Goal: Answer question/provide support: Share knowledge or assist other users

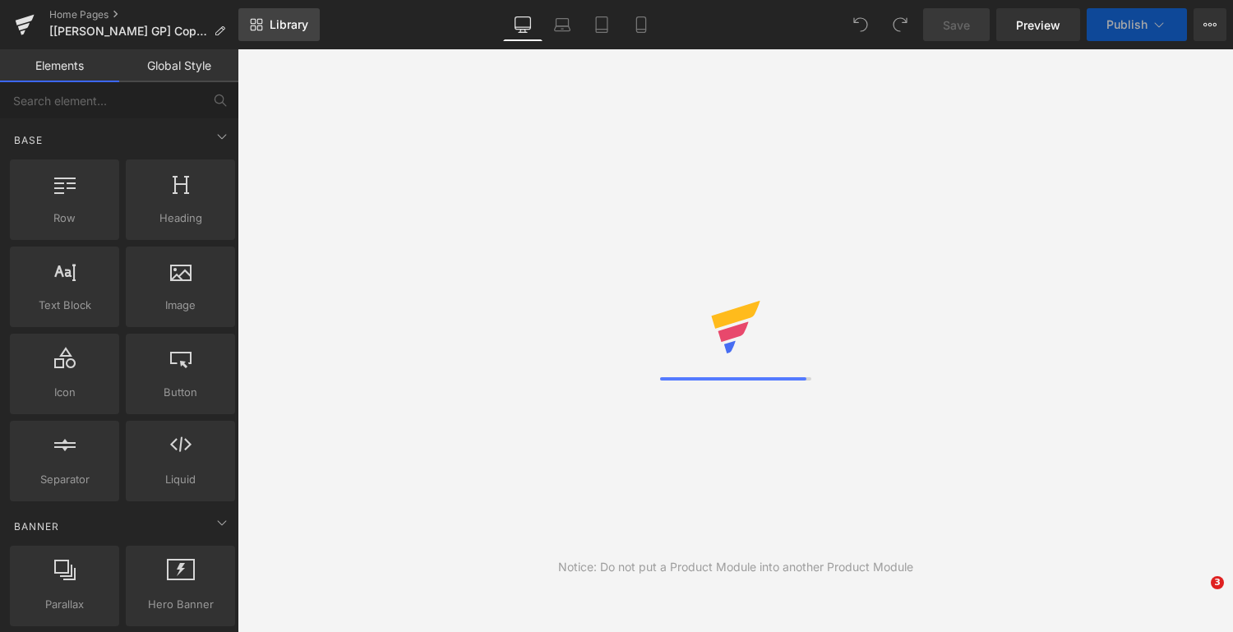
click at [270, 24] on span "Library" at bounding box center [289, 24] width 39 height 15
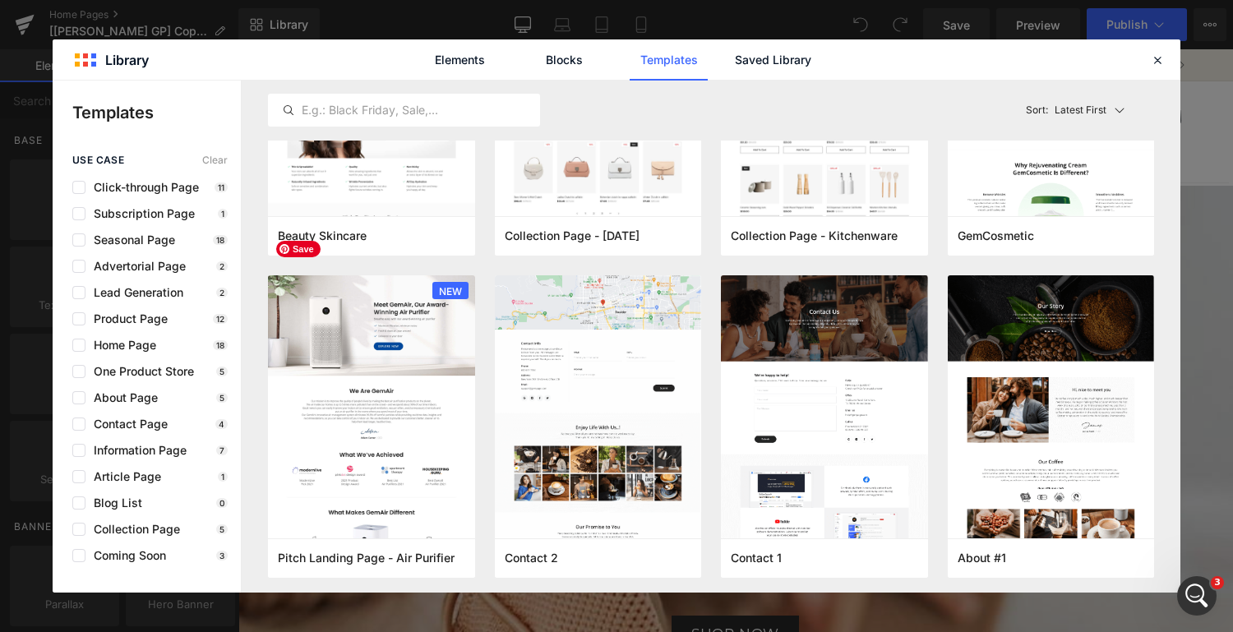
scroll to position [831, 0]
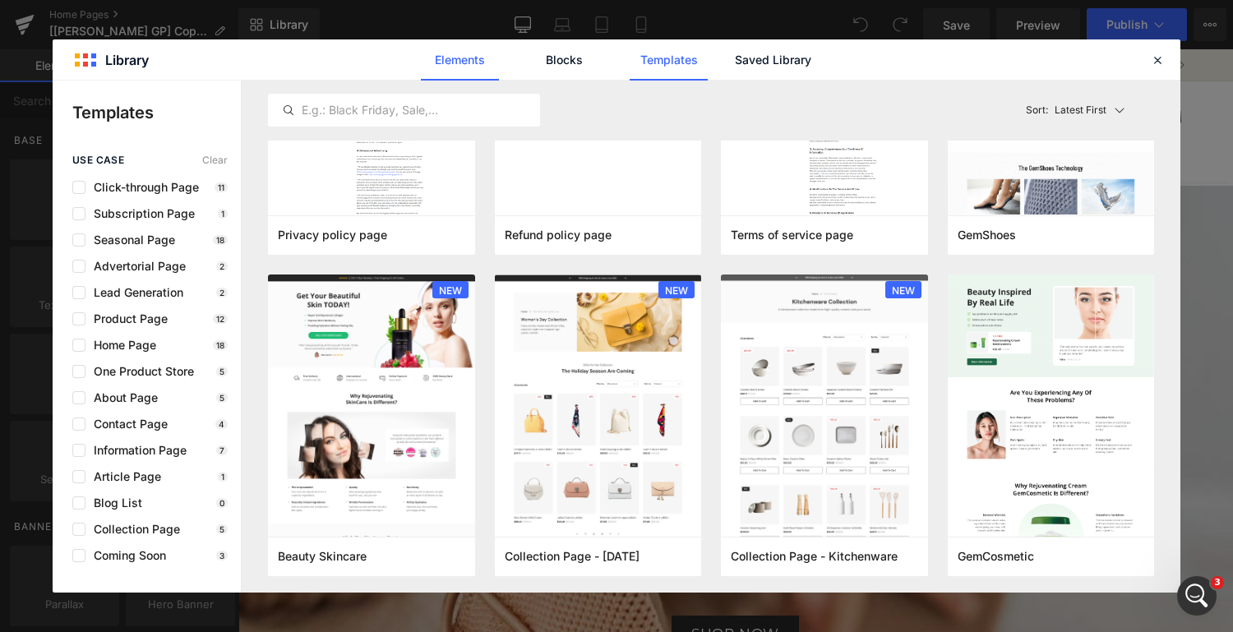
click at [630, 61] on link "Elements" at bounding box center [669, 59] width 78 height 41
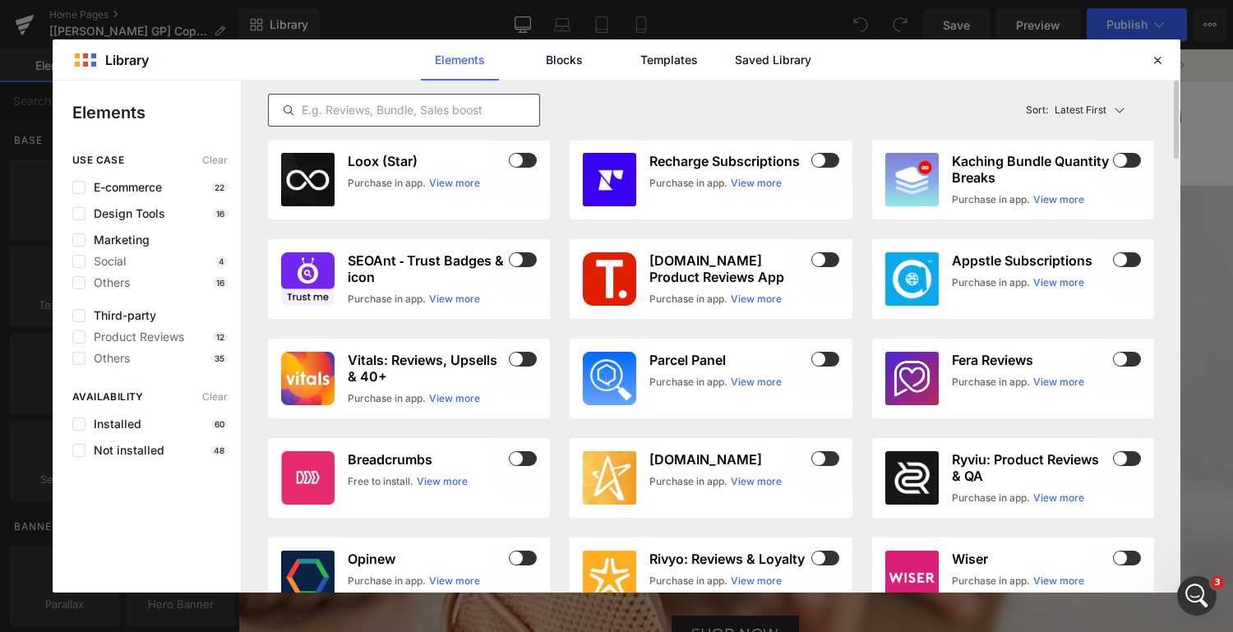
click at [409, 109] on input "text" at bounding box center [404, 110] width 270 height 20
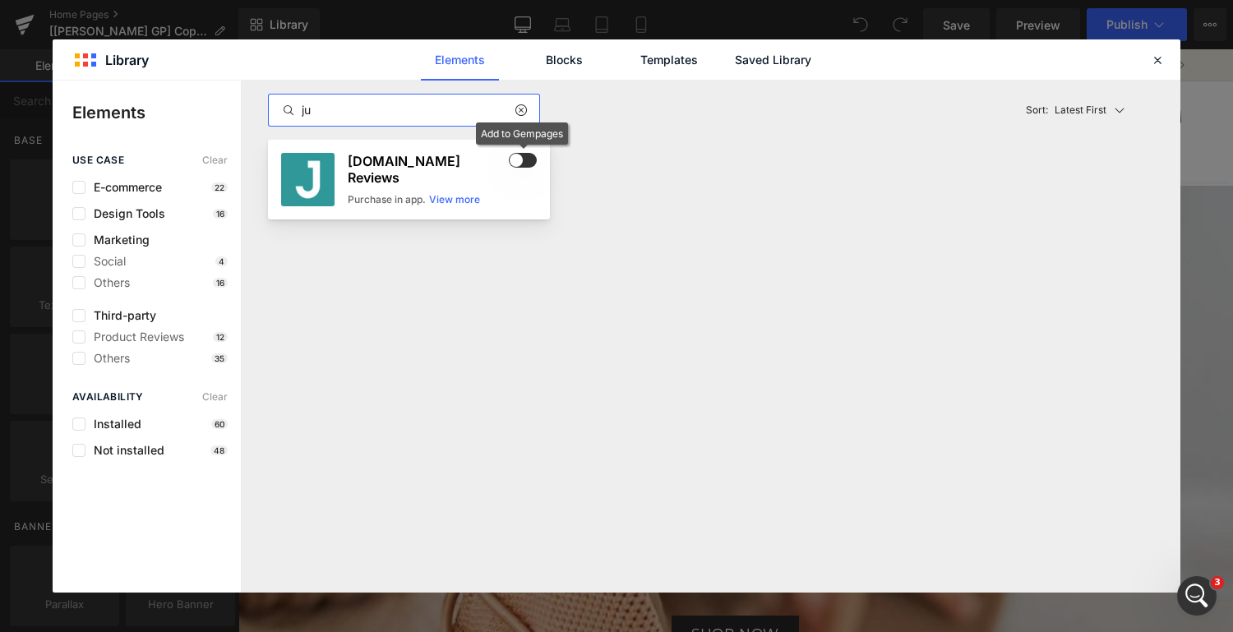
type input "ju"
click at [524, 161] on span at bounding box center [523, 160] width 28 height 15
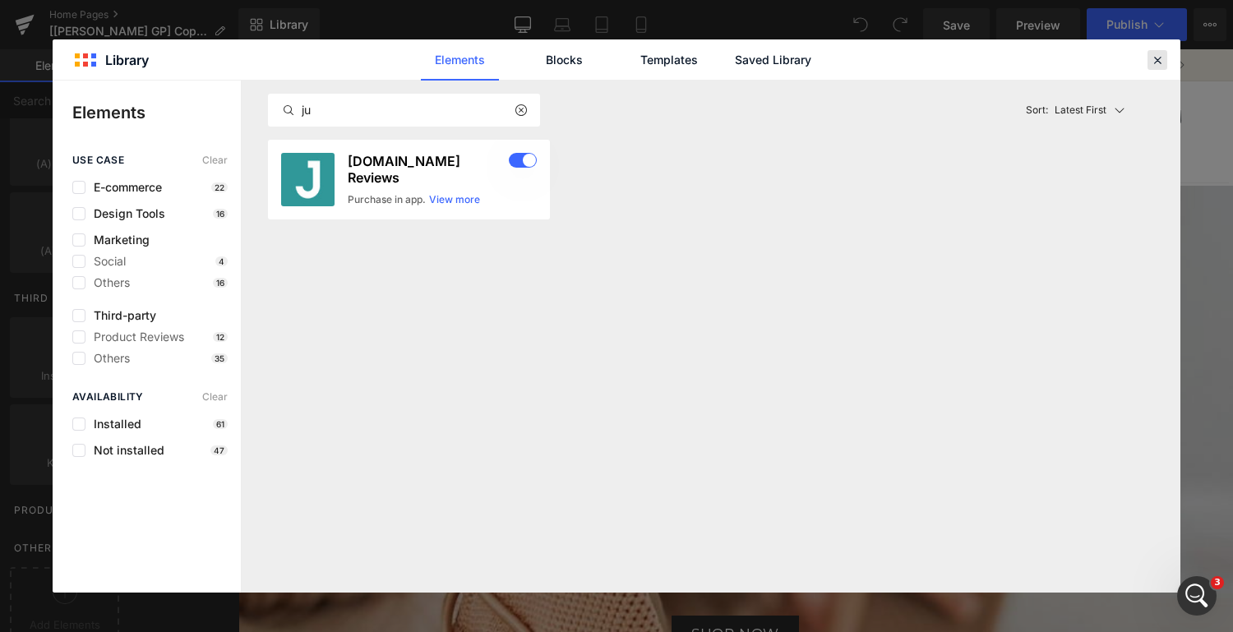
click at [1158, 60] on icon at bounding box center [1157, 60] width 15 height 15
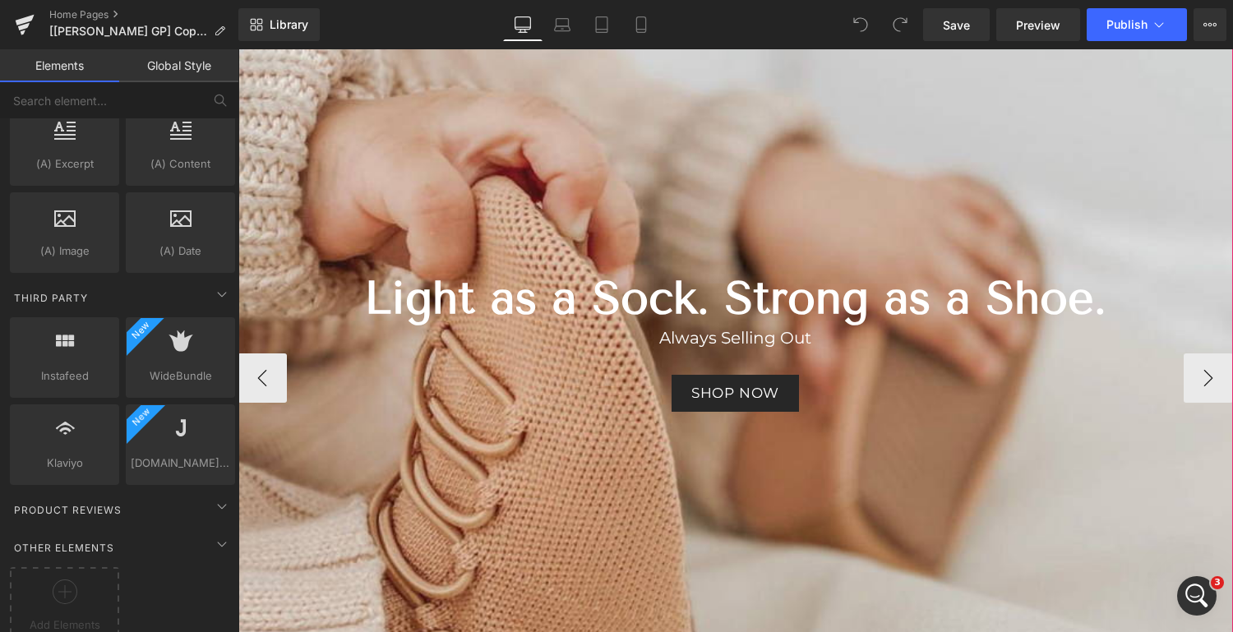
scroll to position [243, 0]
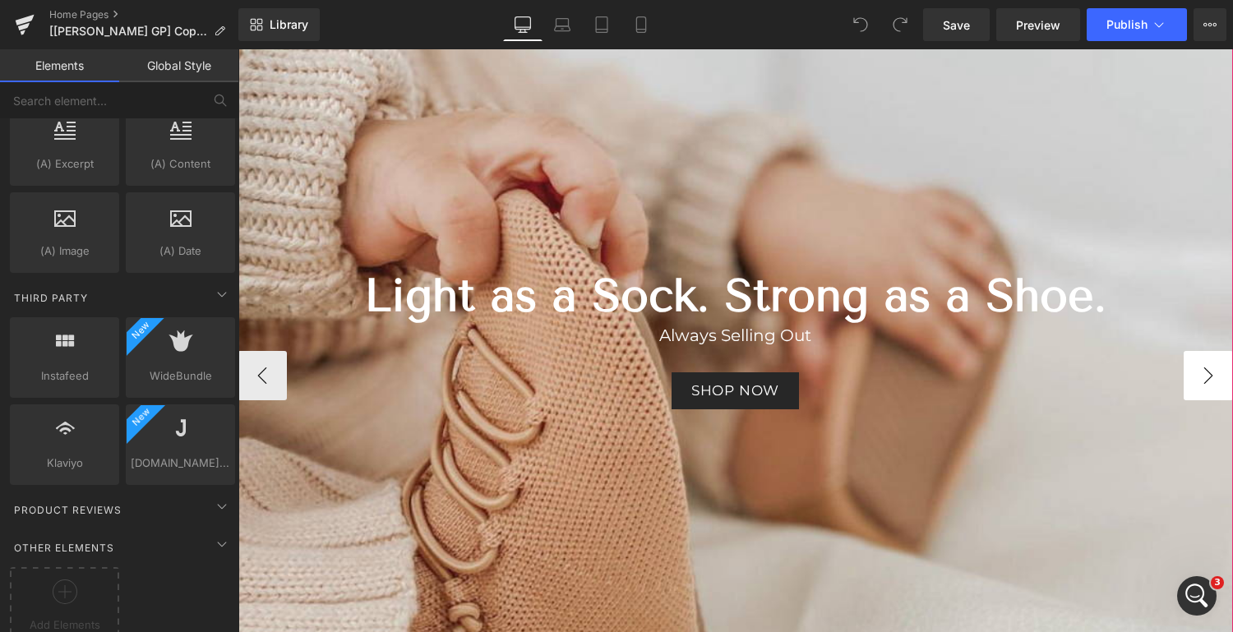
click at [1204, 364] on button "›" at bounding box center [1208, 375] width 49 height 49
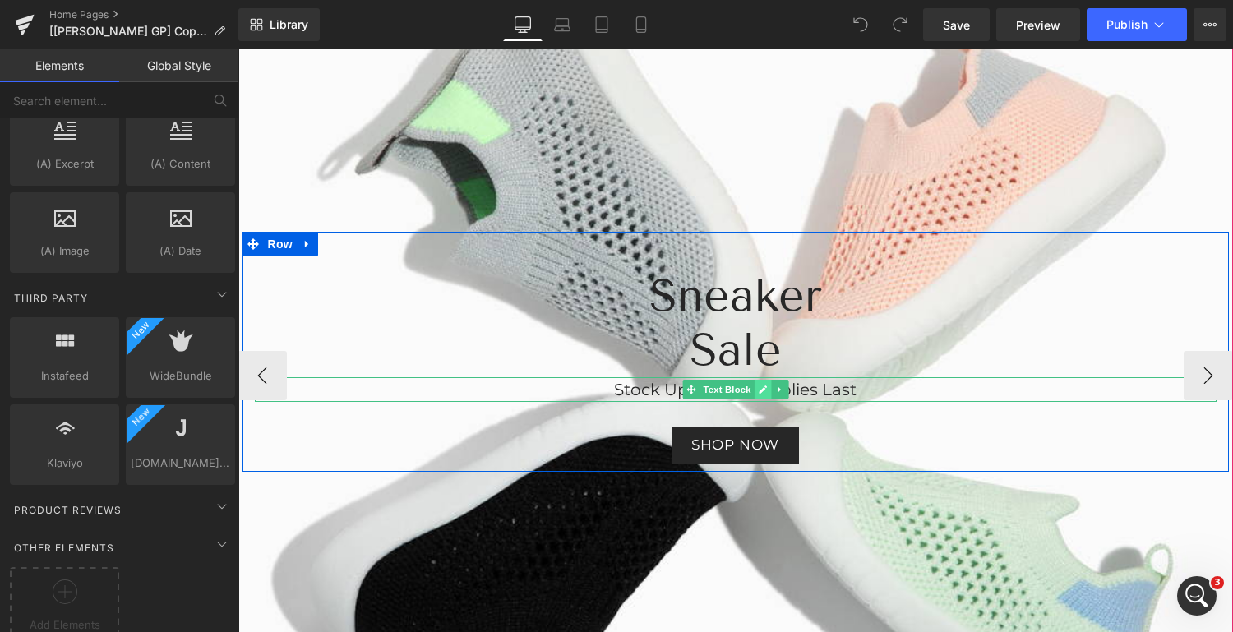
click at [758, 386] on icon at bounding box center [762, 390] width 9 height 10
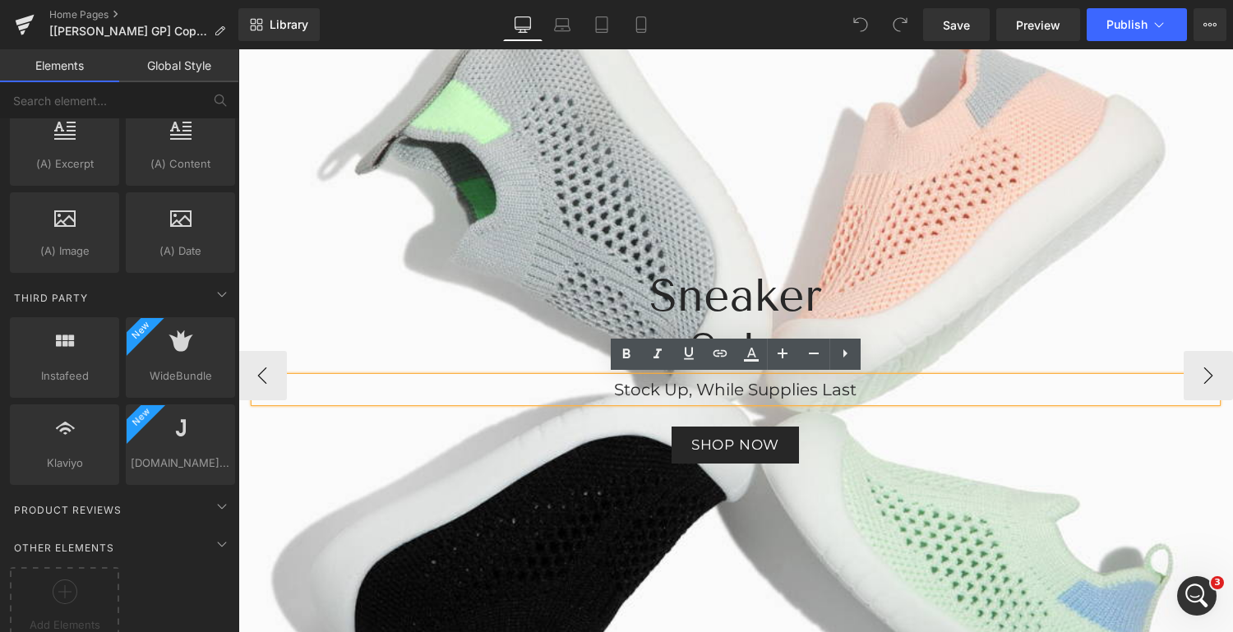
click at [862, 389] on p "Stock Up, While Supplies Last" at bounding box center [736, 389] width 962 height 25
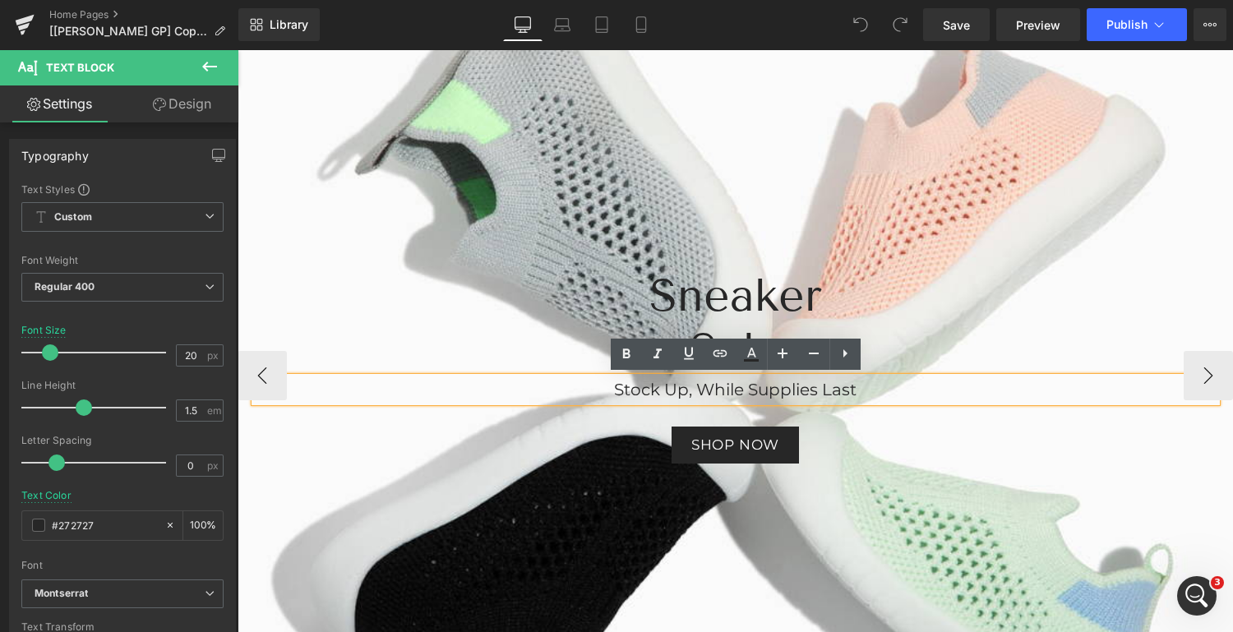
click at [815, 382] on p "Stock Up, While Supplies Last" at bounding box center [736, 389] width 962 height 25
click at [876, 388] on p "Stock Up, While Supplies Last" at bounding box center [736, 389] width 962 height 25
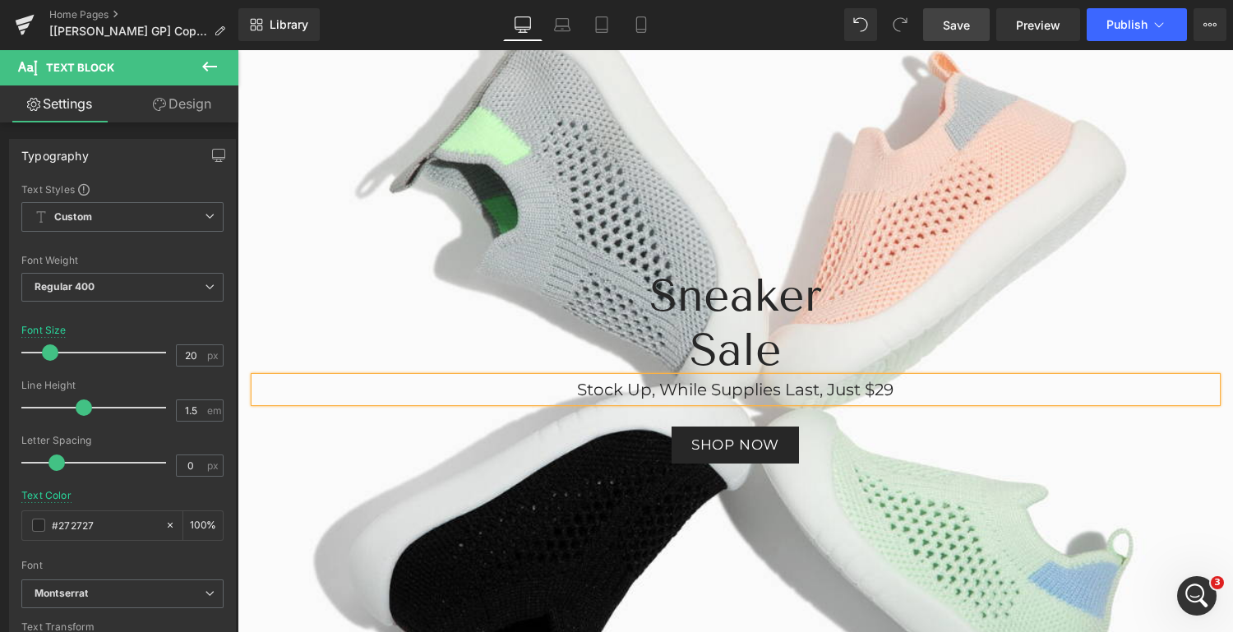
click at [961, 21] on span "Save" at bounding box center [956, 24] width 27 height 17
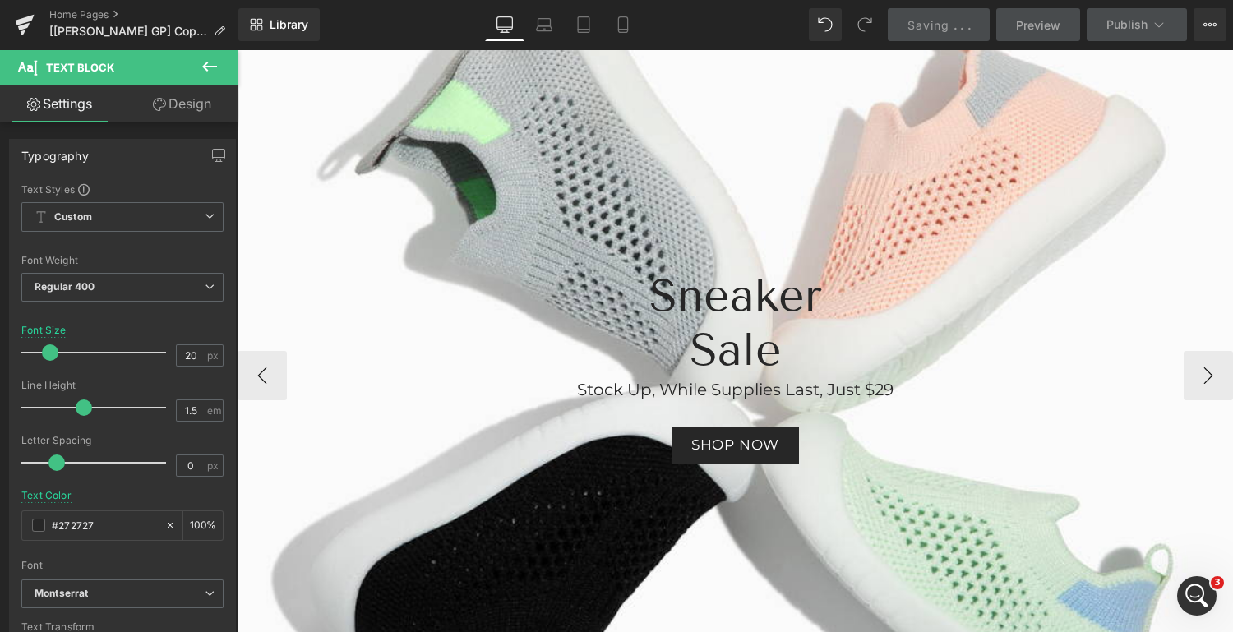
scroll to position [367, 0]
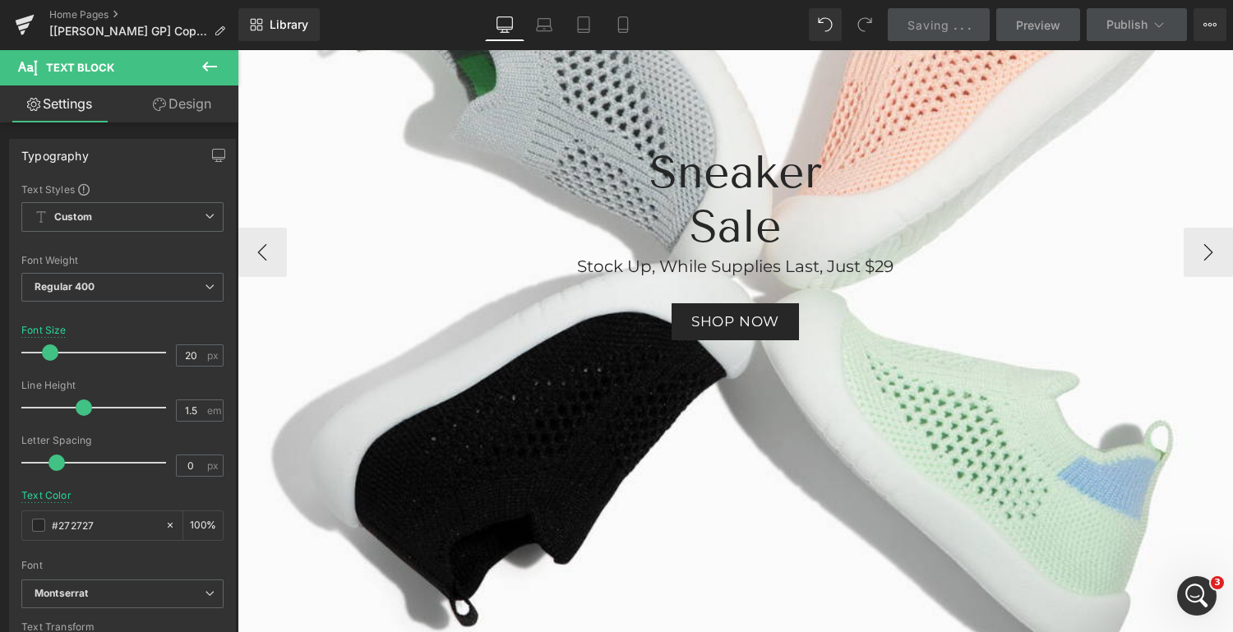
click at [1206, 372] on div at bounding box center [736, 252] width 996 height 867
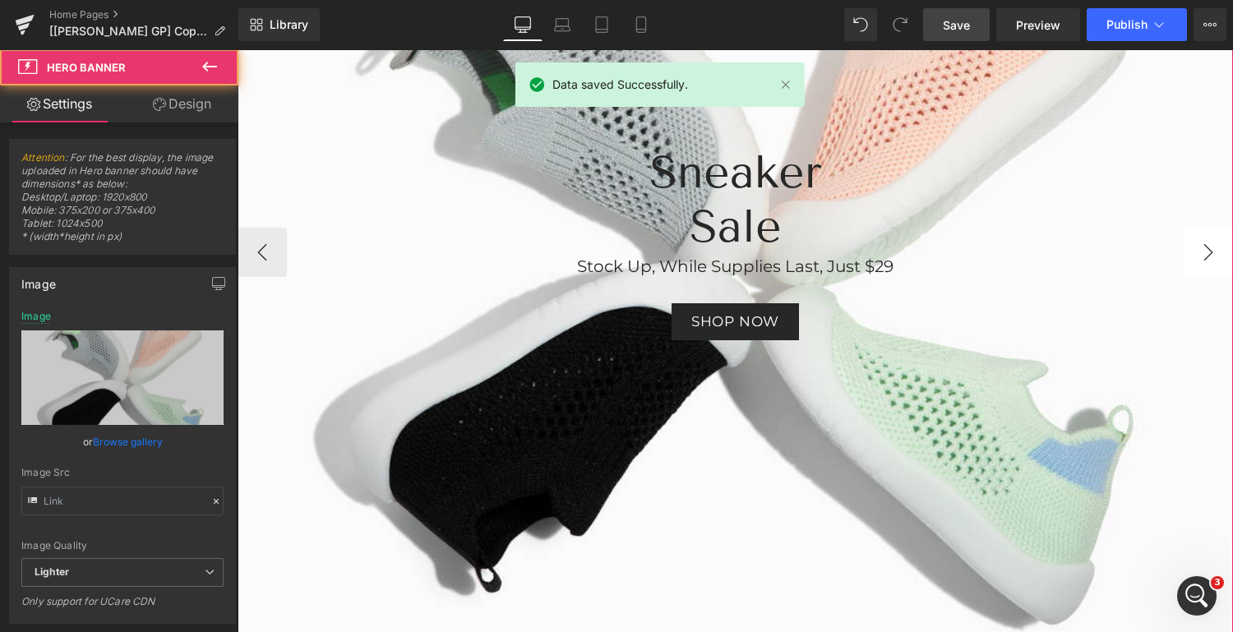
type input "[URL][DOMAIN_NAME]"
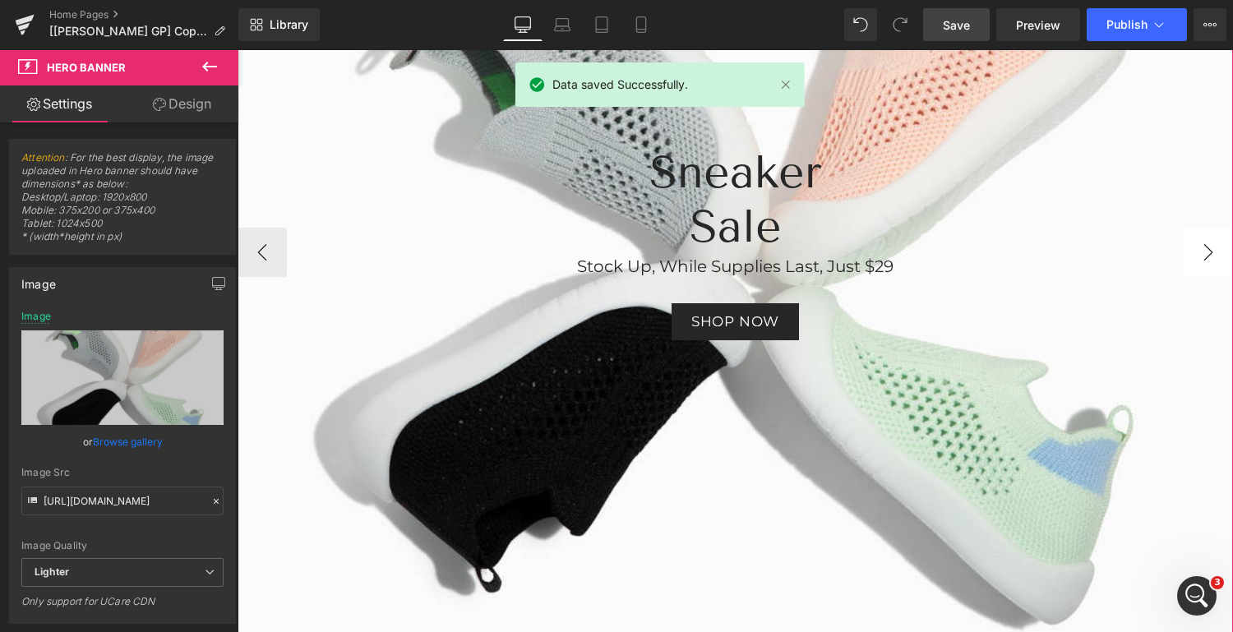
click at [1204, 261] on button "›" at bounding box center [1208, 252] width 49 height 49
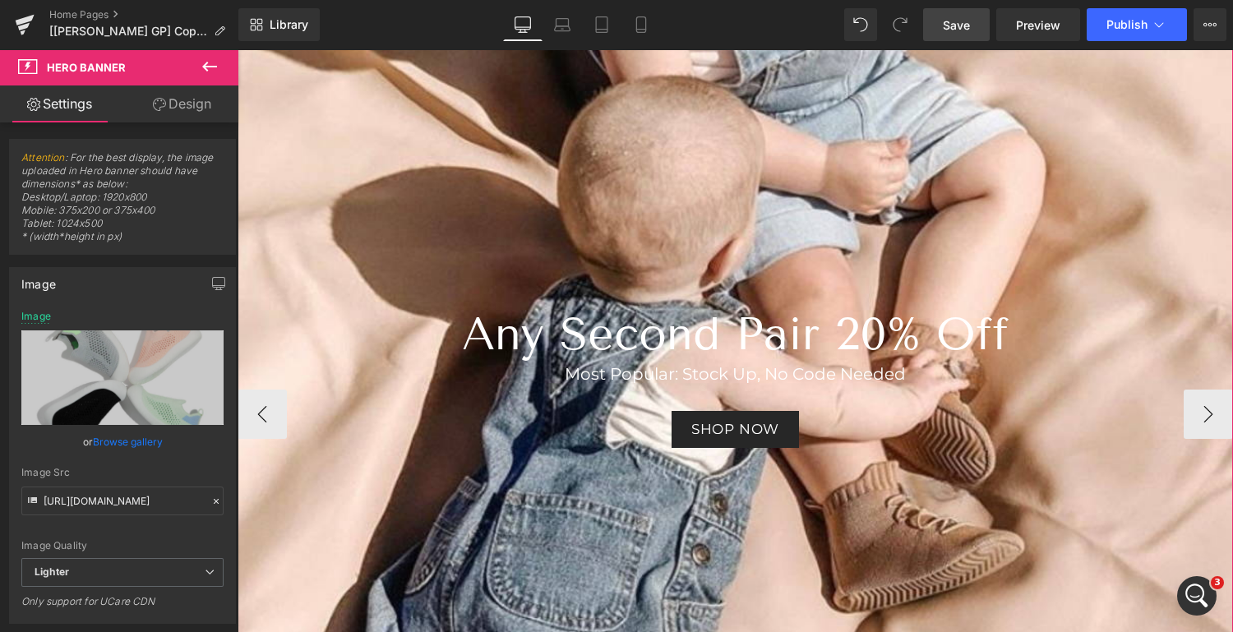
scroll to position [206, 0]
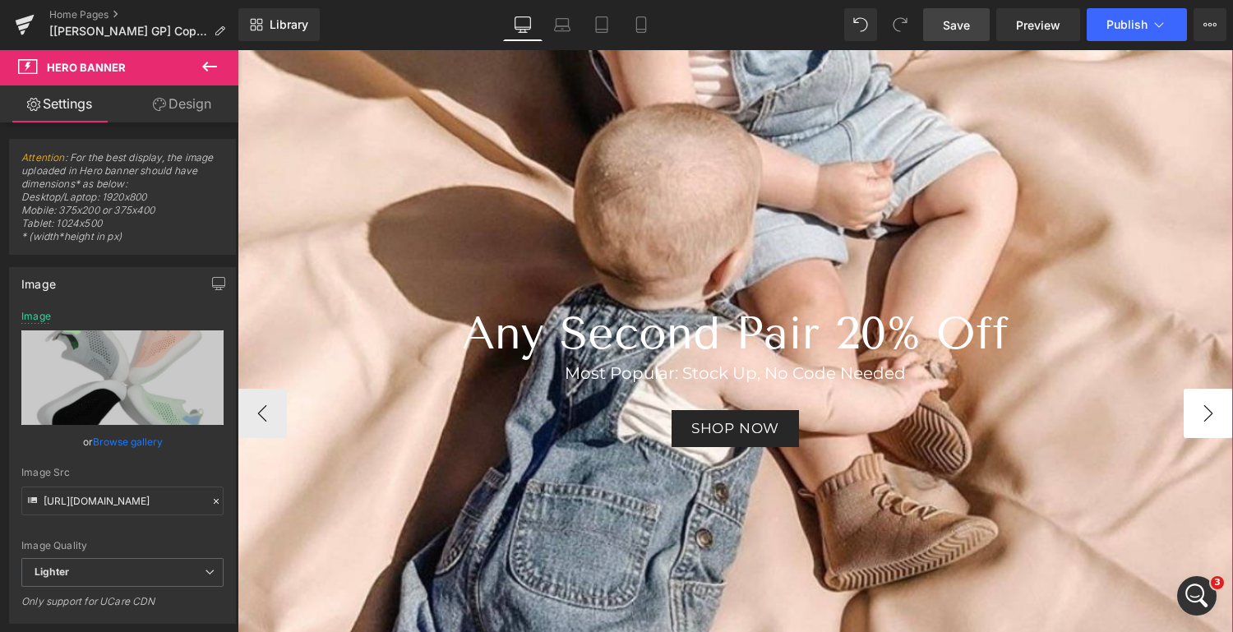
click at [1200, 414] on button "›" at bounding box center [1208, 413] width 49 height 49
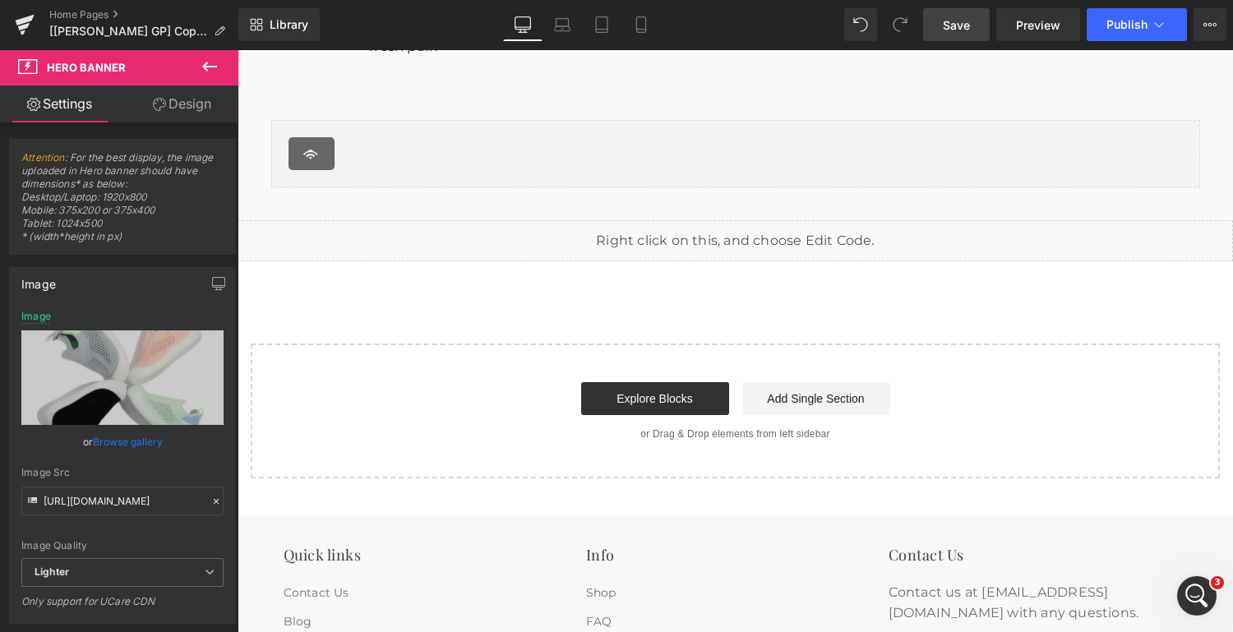
scroll to position [2512, 0]
click at [644, 398] on link "Explore Blocks" at bounding box center [655, 397] width 148 height 33
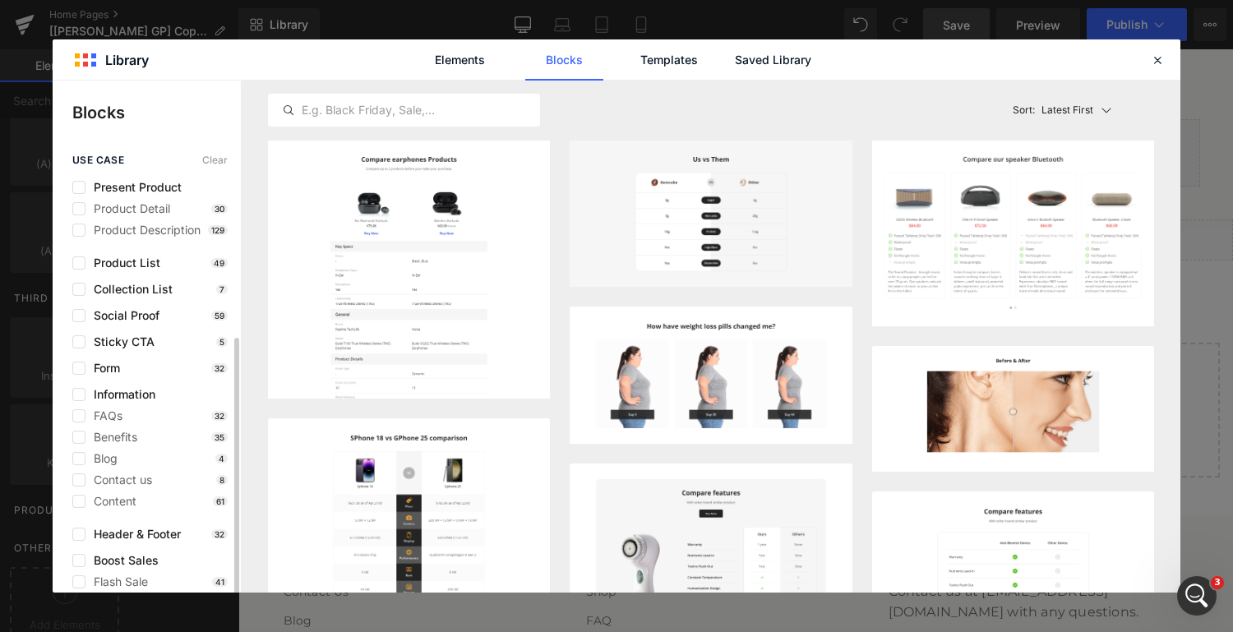
scroll to position [101, 0]
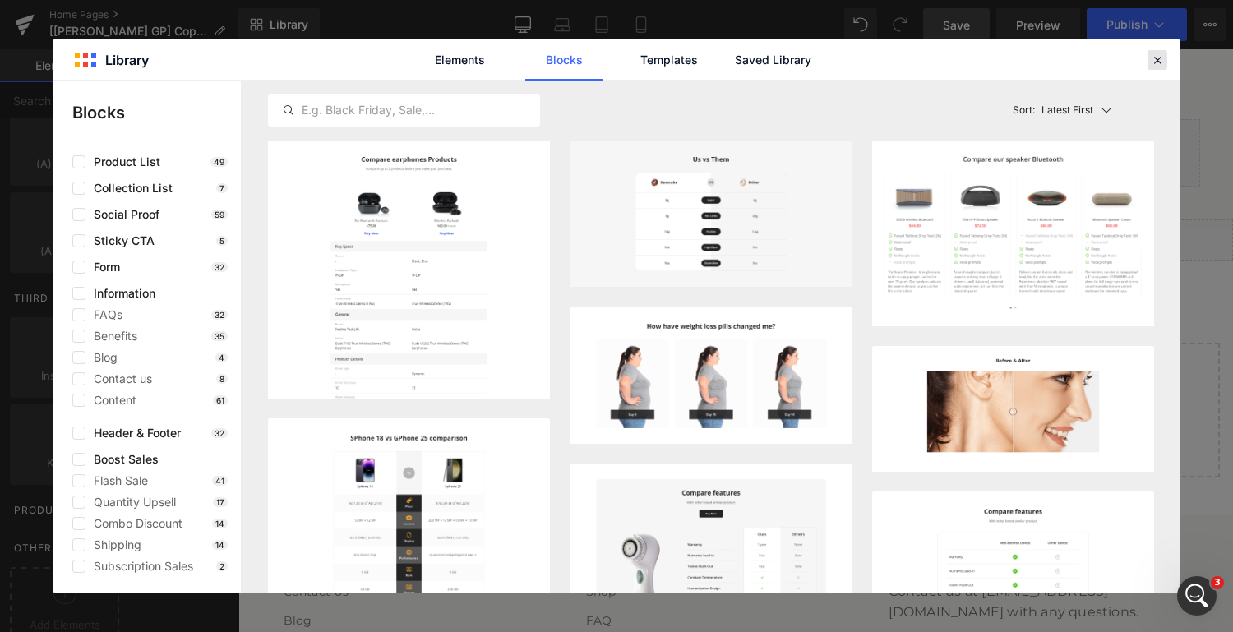
click at [1156, 58] on icon at bounding box center [1157, 60] width 15 height 15
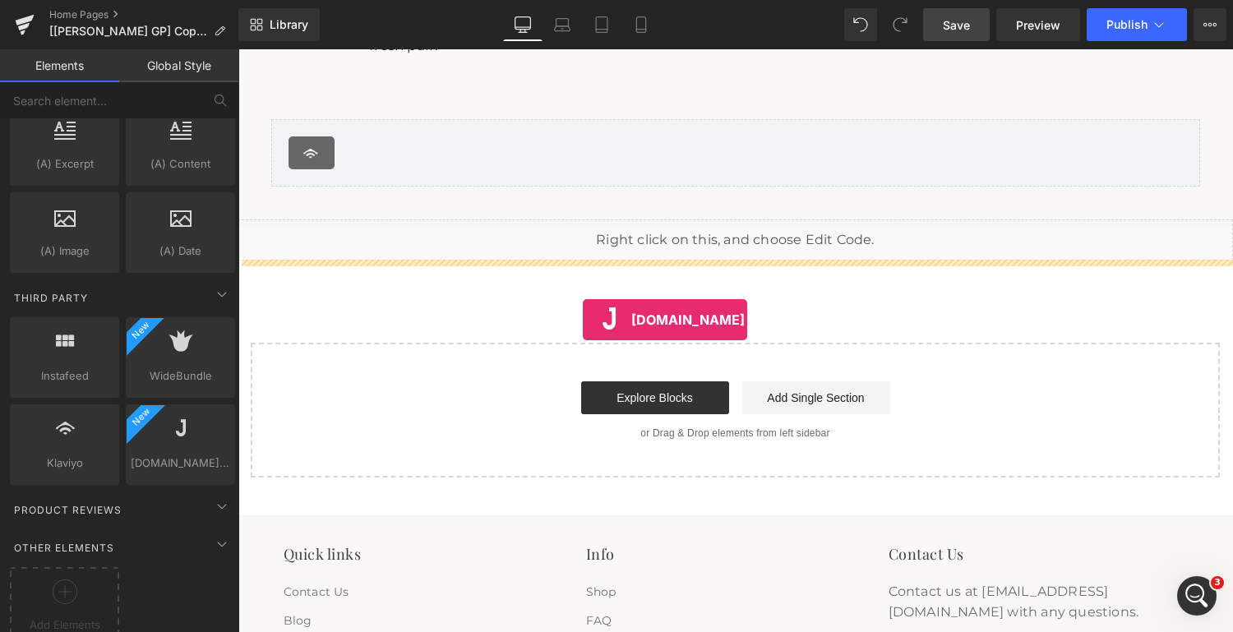
drag, startPoint x: 414, startPoint y: 450, endPoint x: 583, endPoint y: 320, distance: 212.8
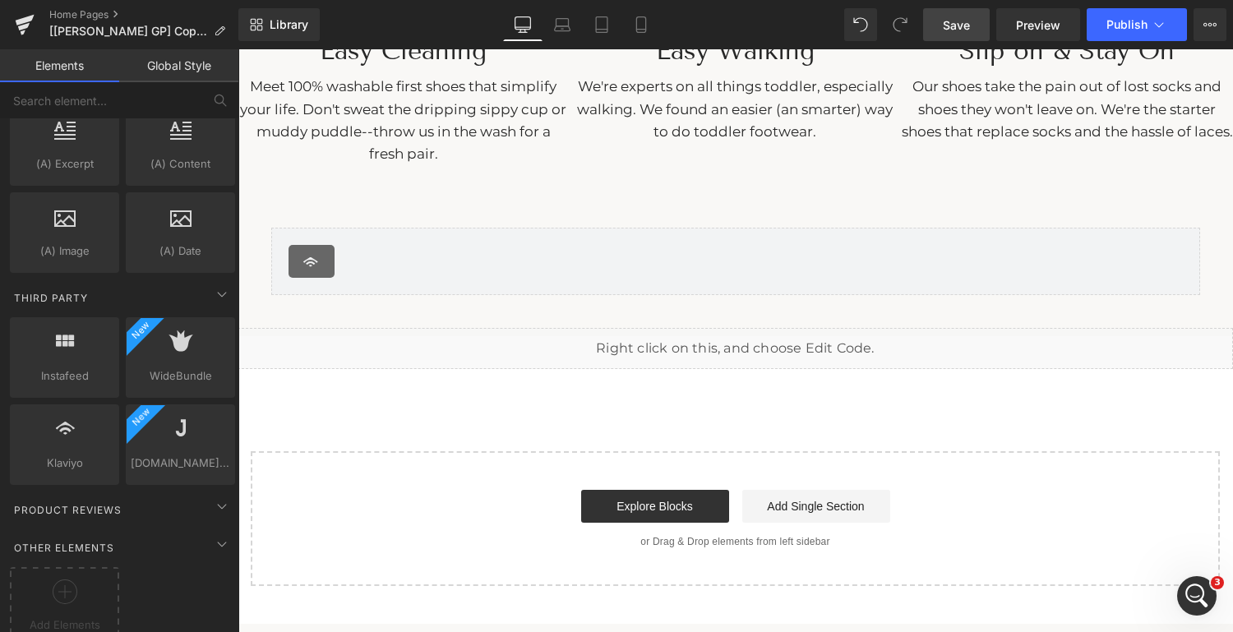
scroll to position [2404, 0]
click at [750, 353] on div "Liquid" at bounding box center [736, 347] width 996 height 41
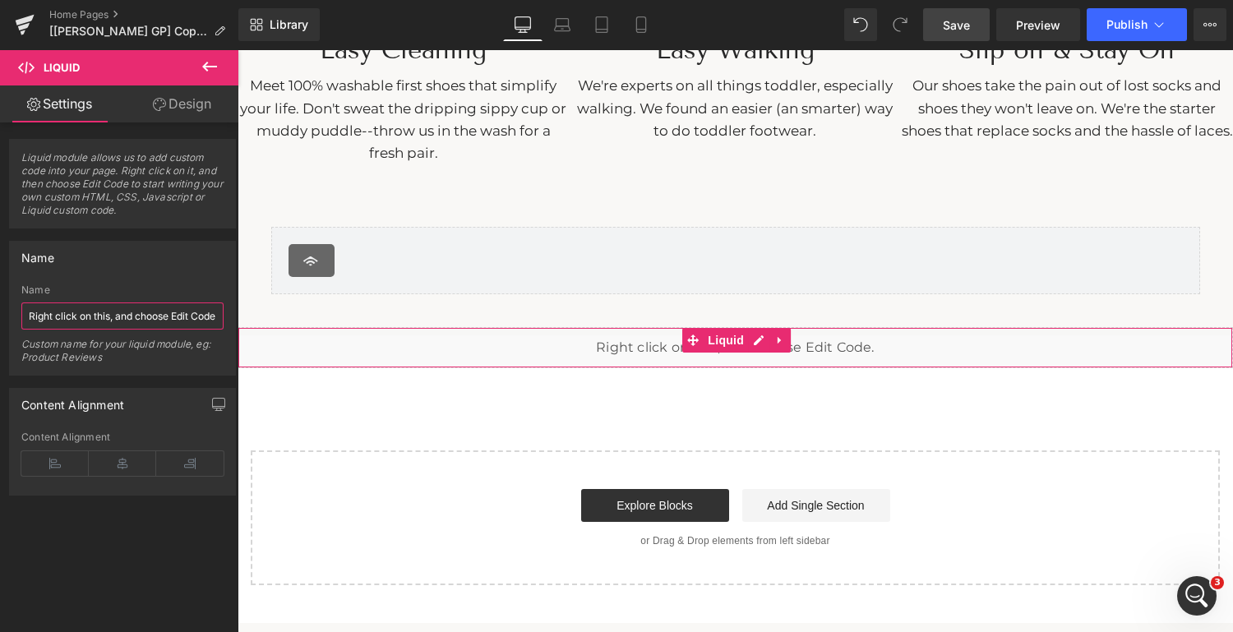
click at [170, 316] on input "Right click on this, and choose Edit Code." at bounding box center [122, 316] width 202 height 27
click at [756, 340] on div "Liquid" at bounding box center [736, 347] width 996 height 41
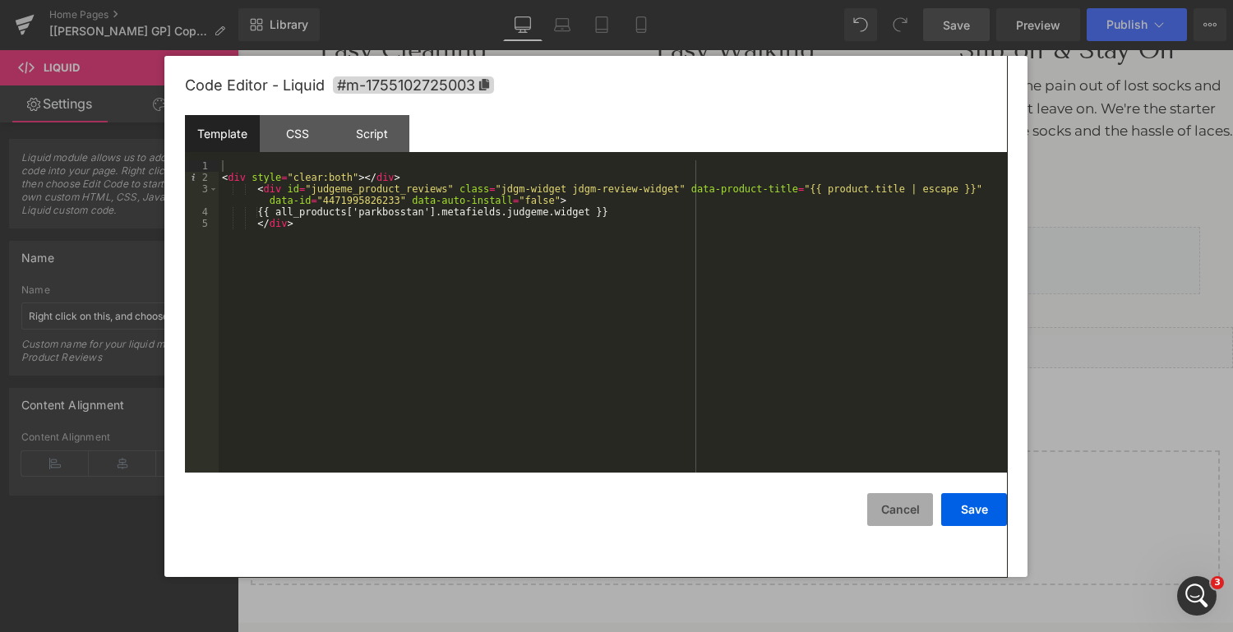
click at [904, 512] on button "Cancel" at bounding box center [900, 509] width 66 height 33
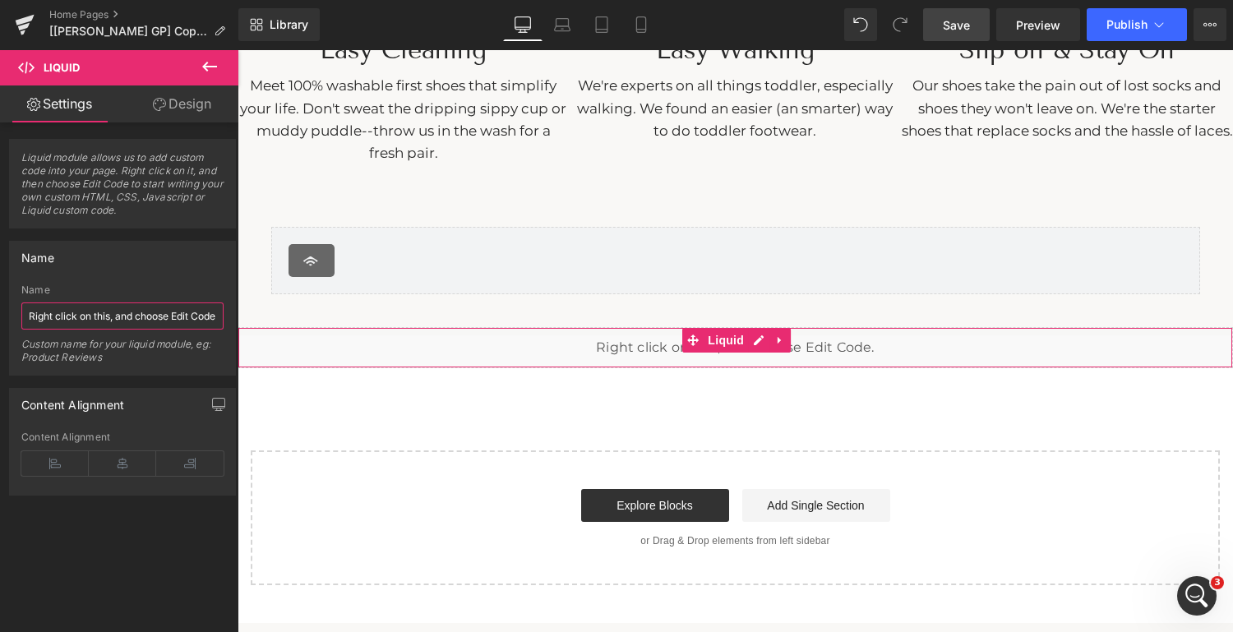
click at [144, 315] on input "Right click on this, and choose Edit Code." at bounding box center [122, 316] width 202 height 27
click at [779, 342] on icon at bounding box center [780, 341] width 12 height 12
click at [855, 349] on div "Liquid" at bounding box center [736, 347] width 996 height 41
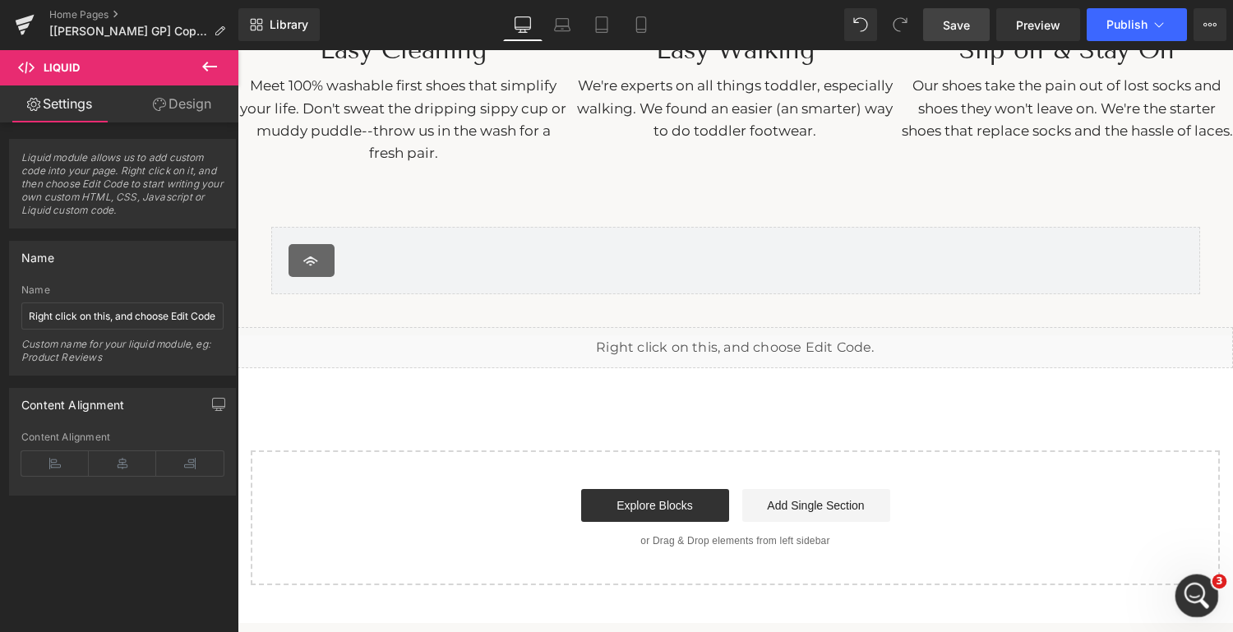
click at [1199, 598] on icon "Open Intercom Messenger" at bounding box center [1194, 593] width 27 height 27
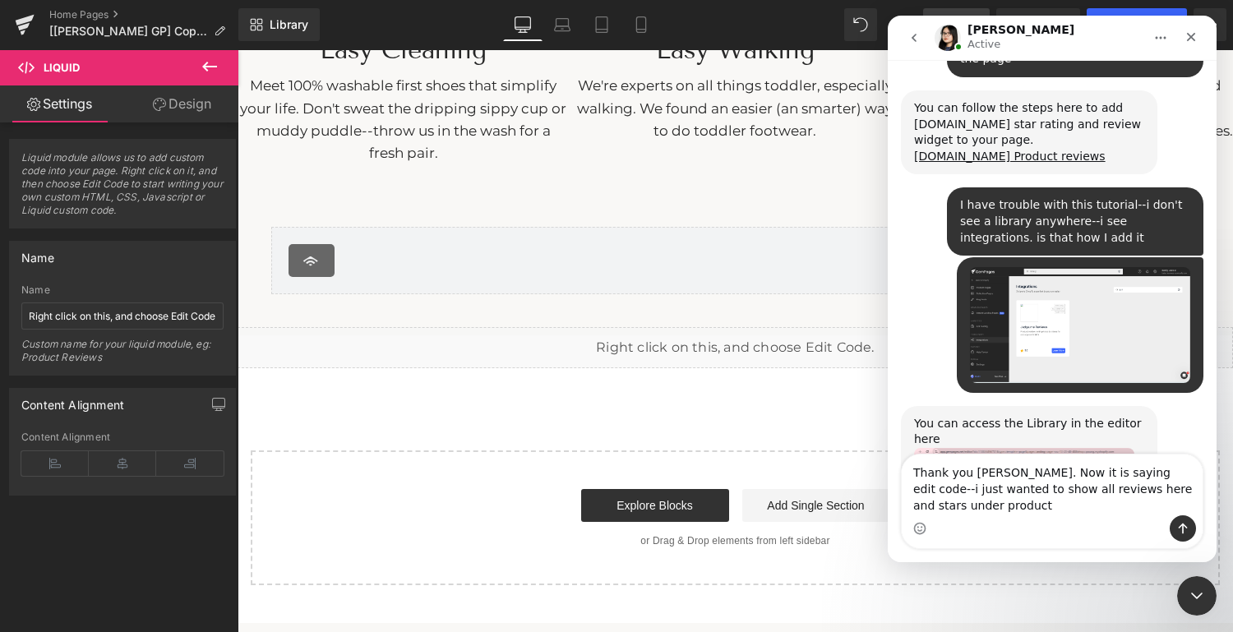
scroll to position [3765, 0]
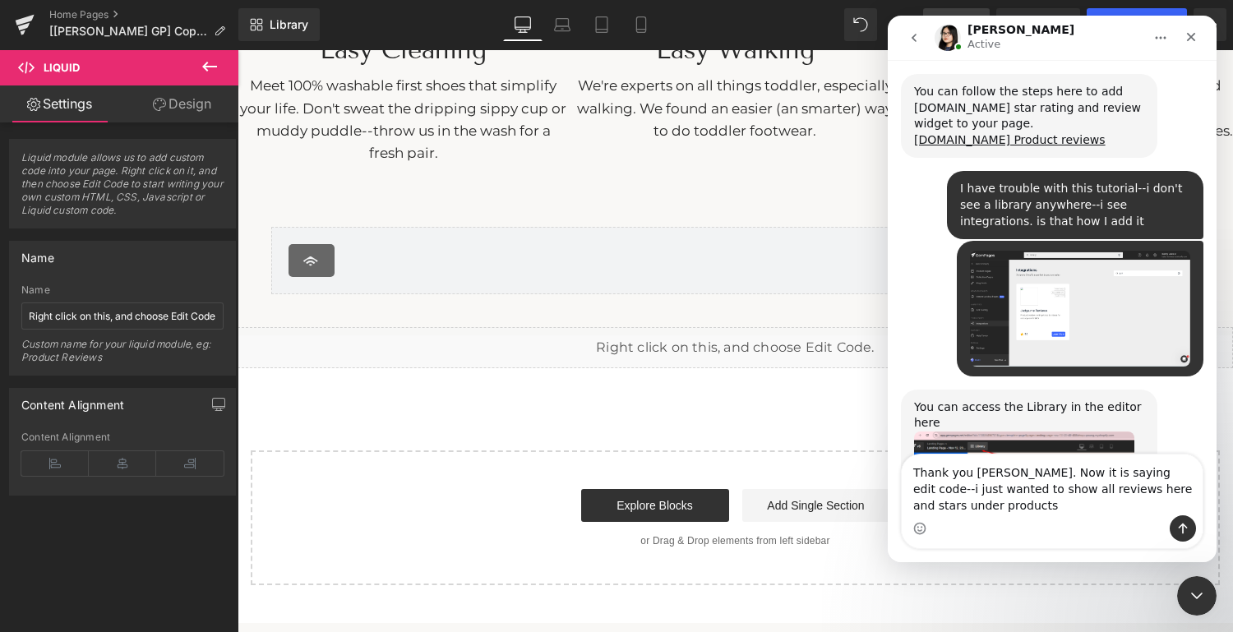
type textarea "Thank you [PERSON_NAME]. Now it is saying edit code--i just wanted to show all …"
click at [1186, 529] on icon "Send a message…" at bounding box center [1183, 528] width 13 height 13
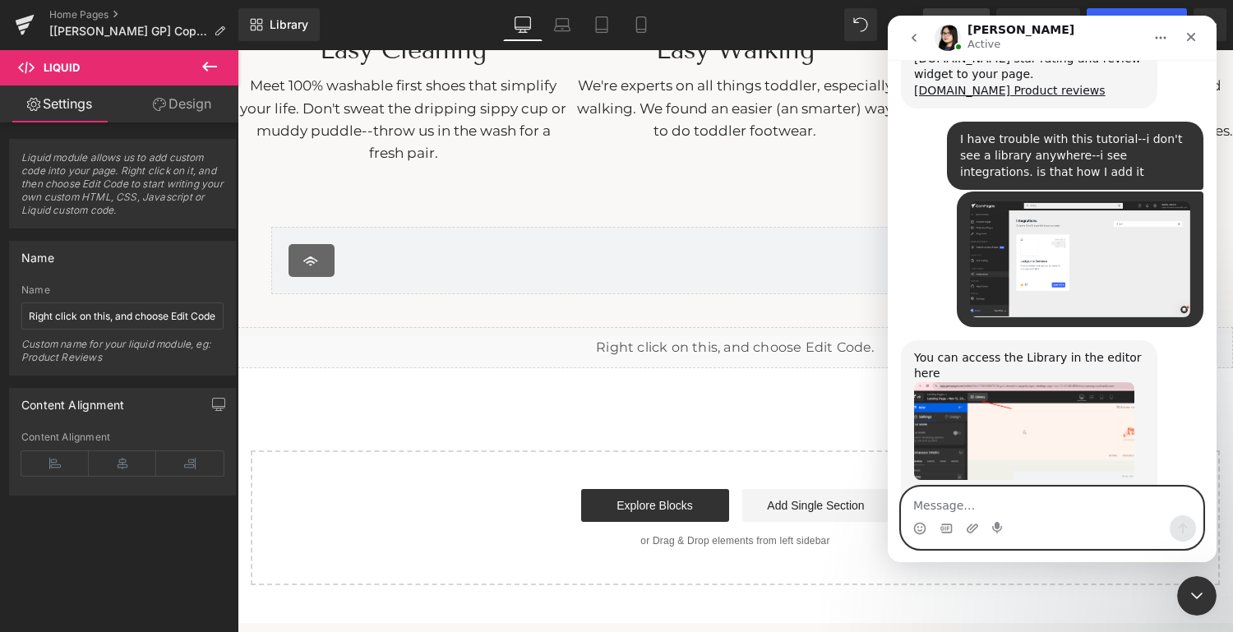
scroll to position [3813, 0]
click at [973, 528] on icon "Upload attachment" at bounding box center [972, 528] width 13 height 13
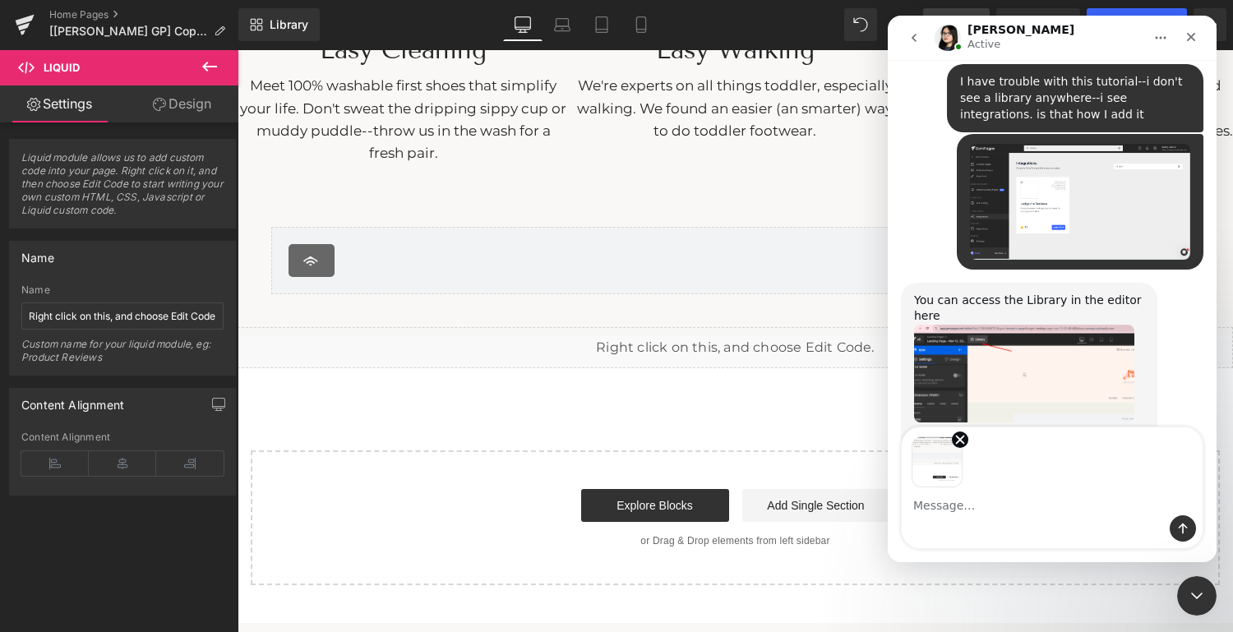
scroll to position [3873, 0]
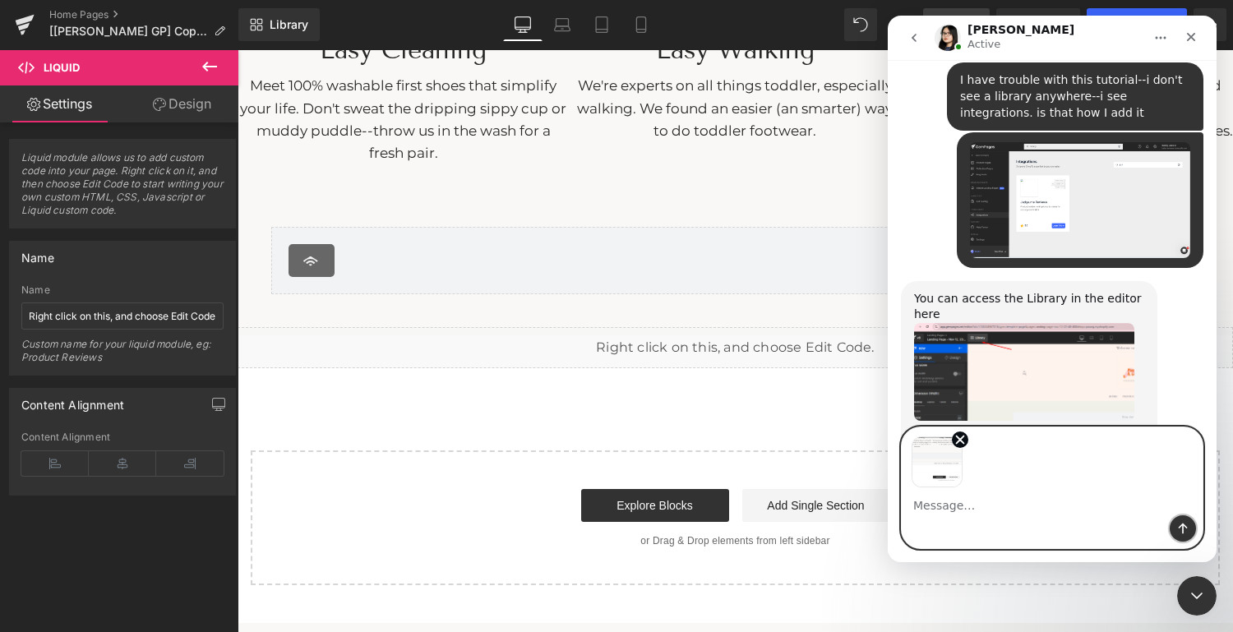
click at [1183, 525] on icon "Send a message…" at bounding box center [1183, 529] width 9 height 11
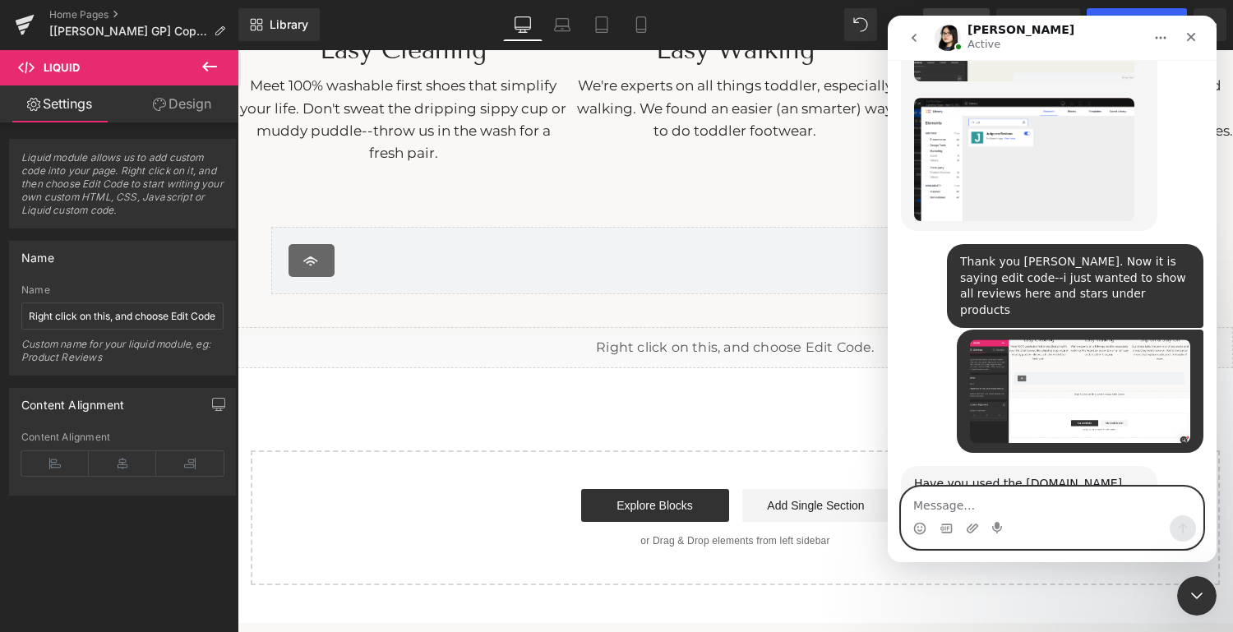
scroll to position [4243, 0]
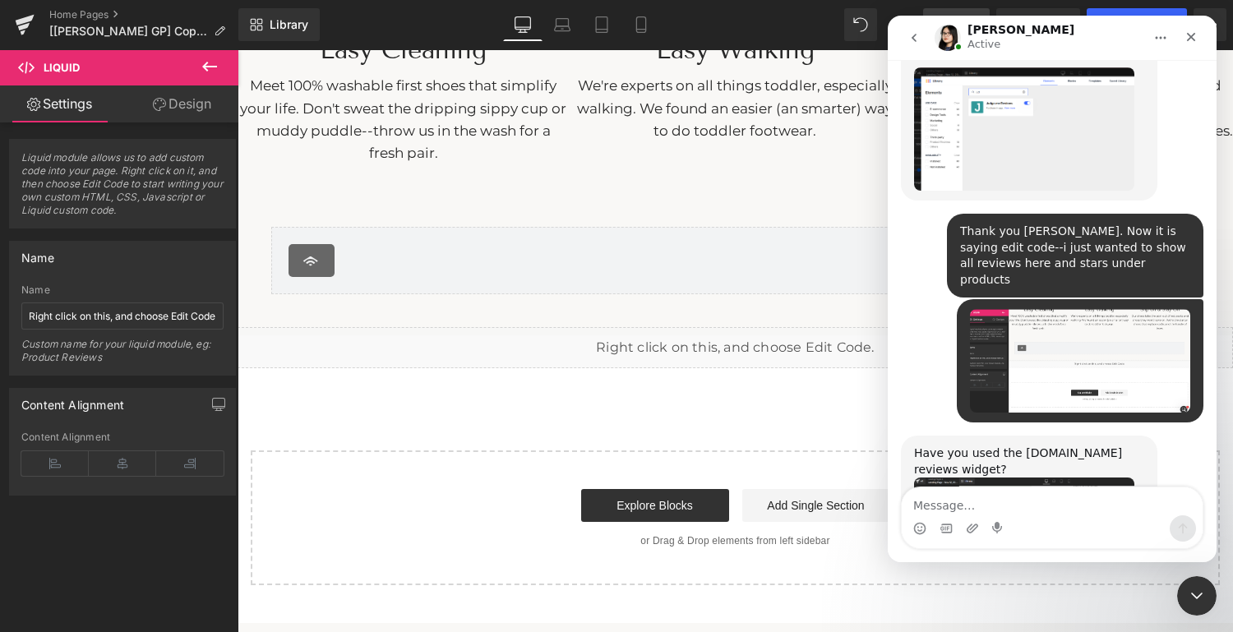
click at [1006, 446] on div "Have you used the [DOMAIN_NAME] reviews widget?" at bounding box center [1029, 462] width 230 height 32
click at [991, 478] on img "Pauline says…" at bounding box center [1024, 534] width 220 height 113
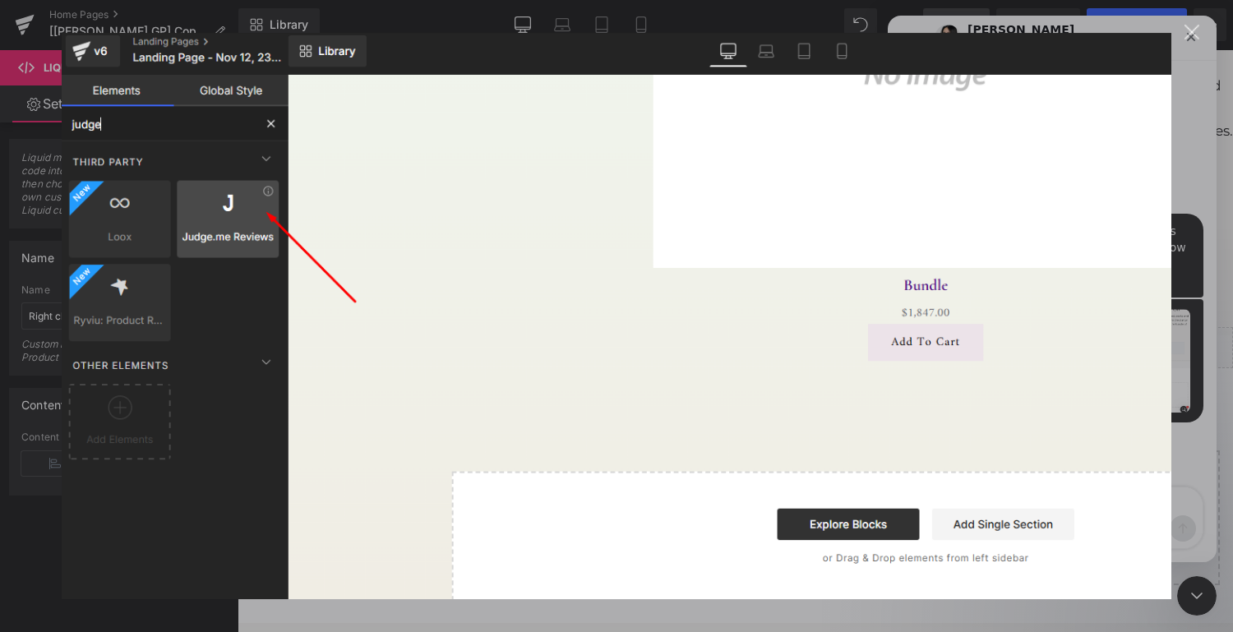
scroll to position [0, 0]
click at [1193, 30] on div "Close" at bounding box center [1193, 33] width 16 height 16
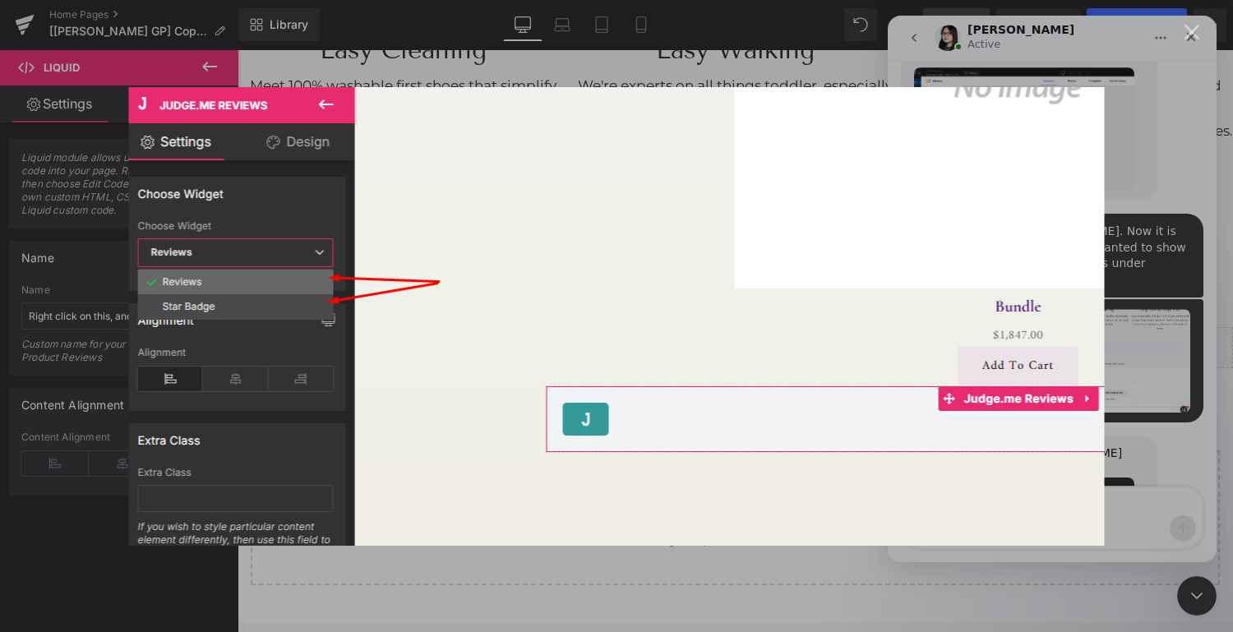
click at [1193, 31] on div "Close" at bounding box center [1193, 33] width 16 height 16
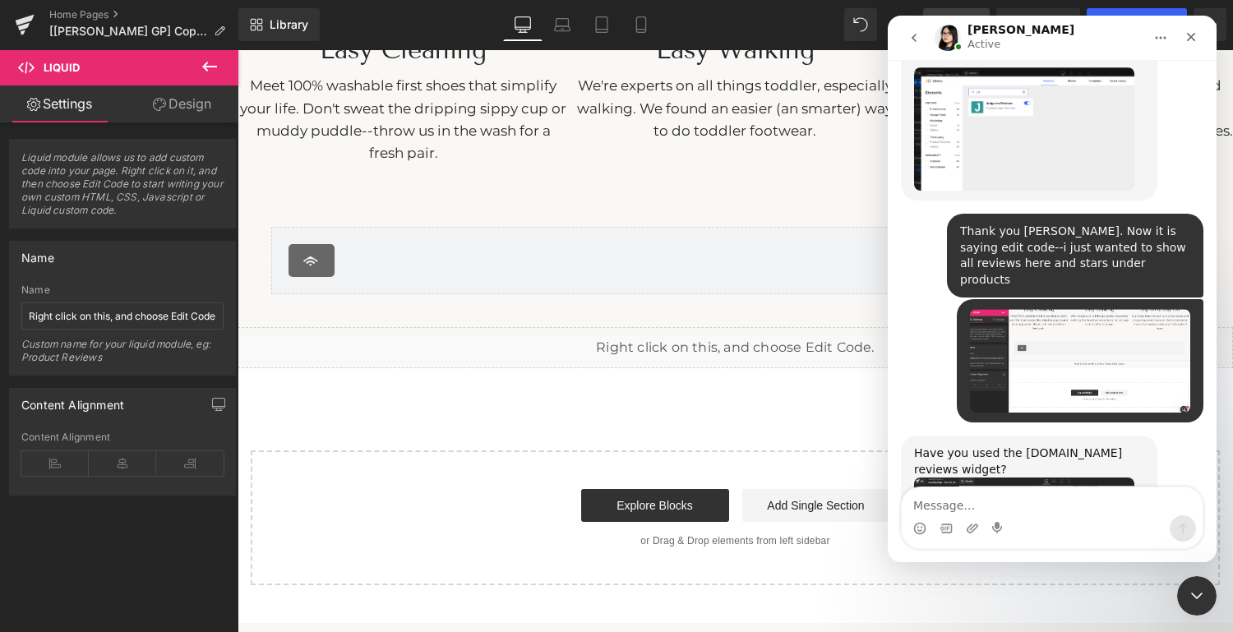
click at [210, 64] on div at bounding box center [616, 291] width 1233 height 583
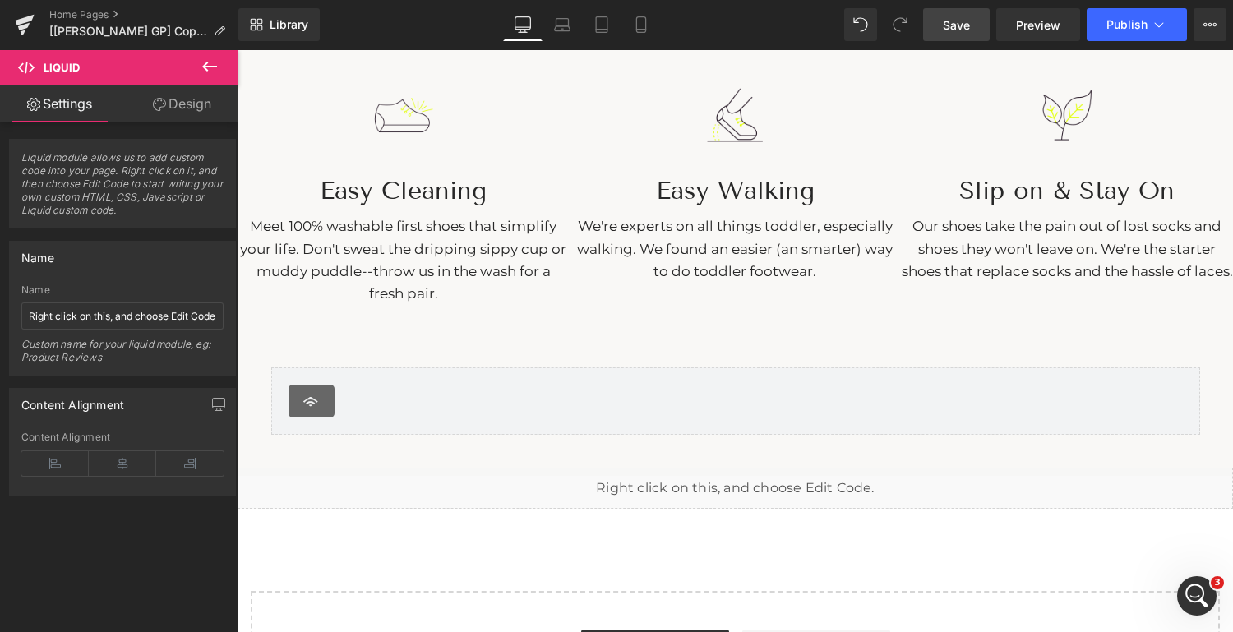
scroll to position [2266, 0]
click at [381, 251] on div "Meet 100% washable first shoes that simplify your life. Don't sweat the drippin…" at bounding box center [404, 252] width 332 height 99
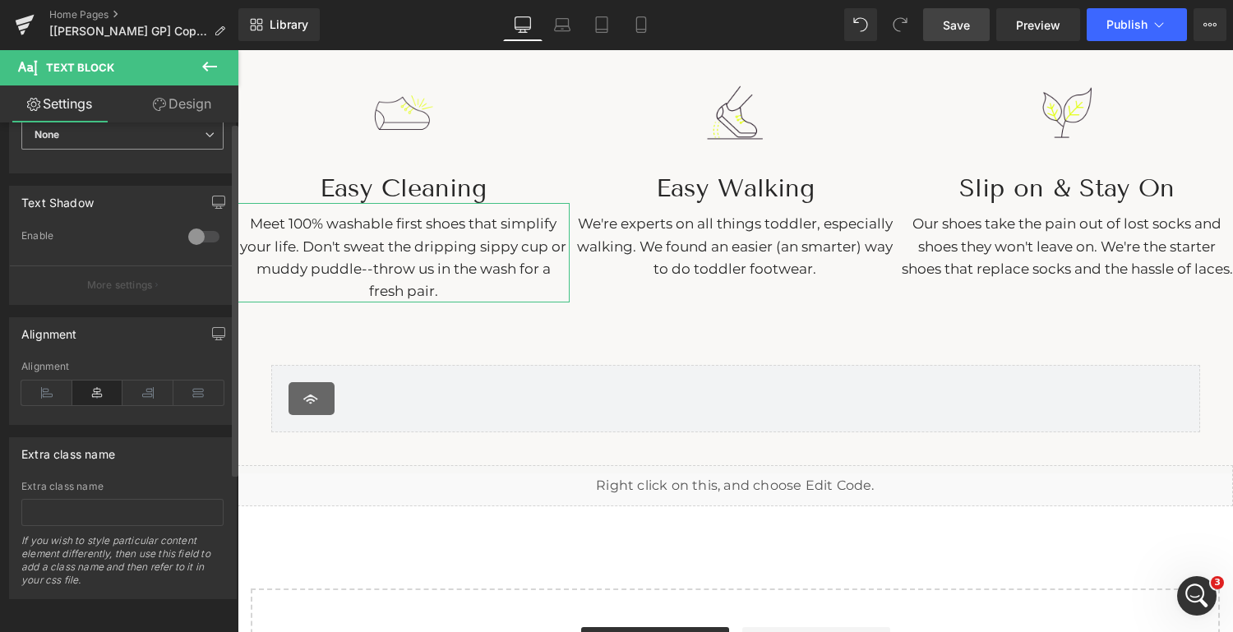
scroll to position [0, 0]
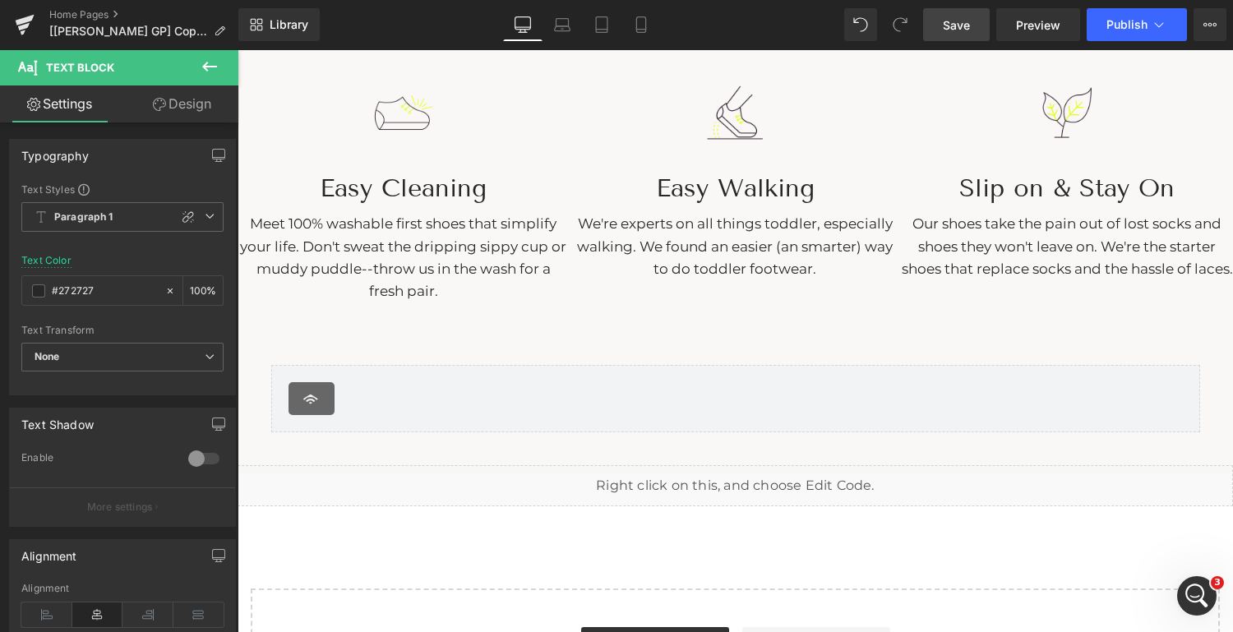
click at [210, 67] on icon at bounding box center [210, 67] width 20 height 20
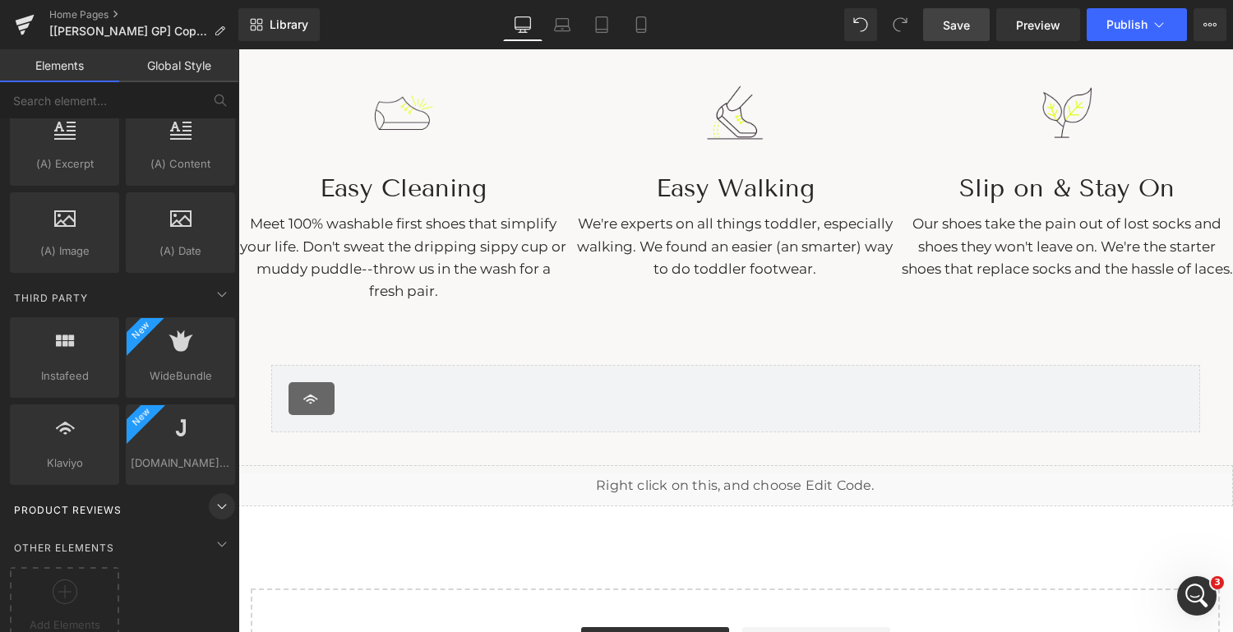
click at [209, 493] on span at bounding box center [222, 506] width 26 height 26
click at [218, 409] on icon at bounding box center [224, 415] width 12 height 12
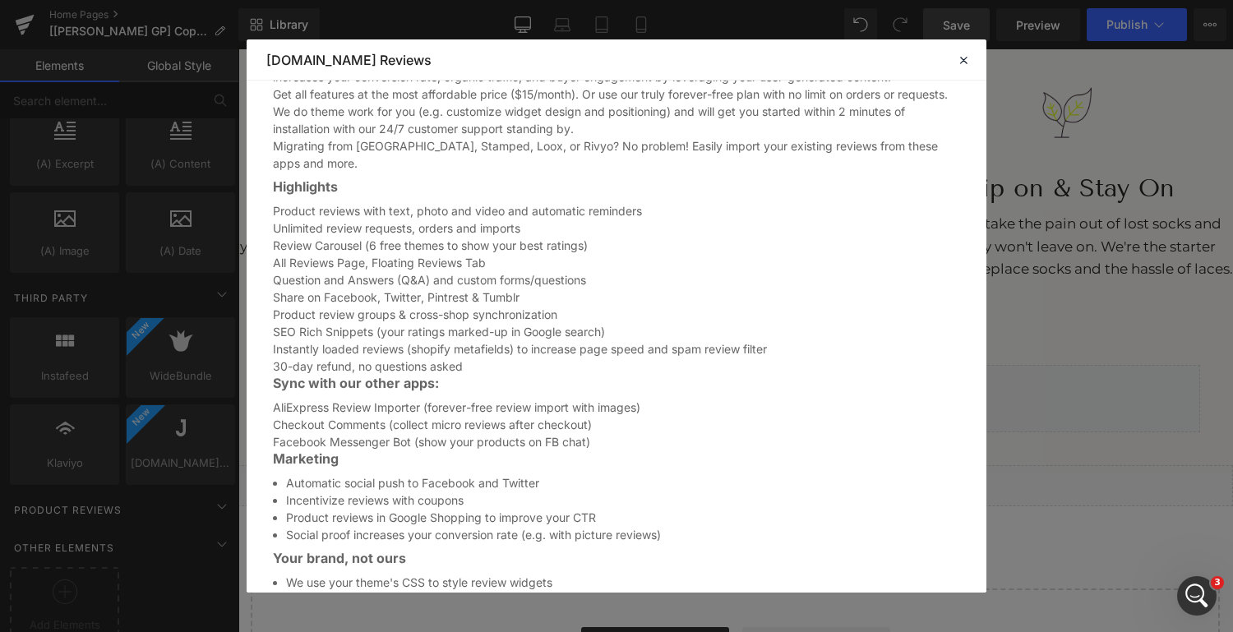
scroll to position [1038, 0]
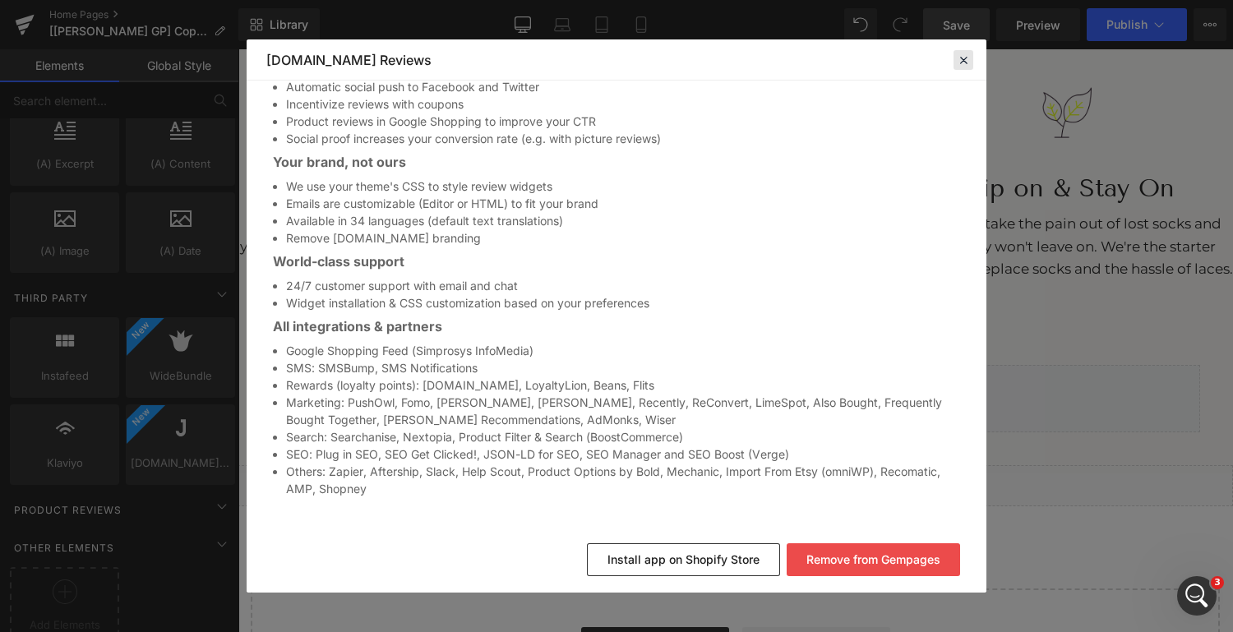
click at [967, 67] on div at bounding box center [964, 60] width 20 height 20
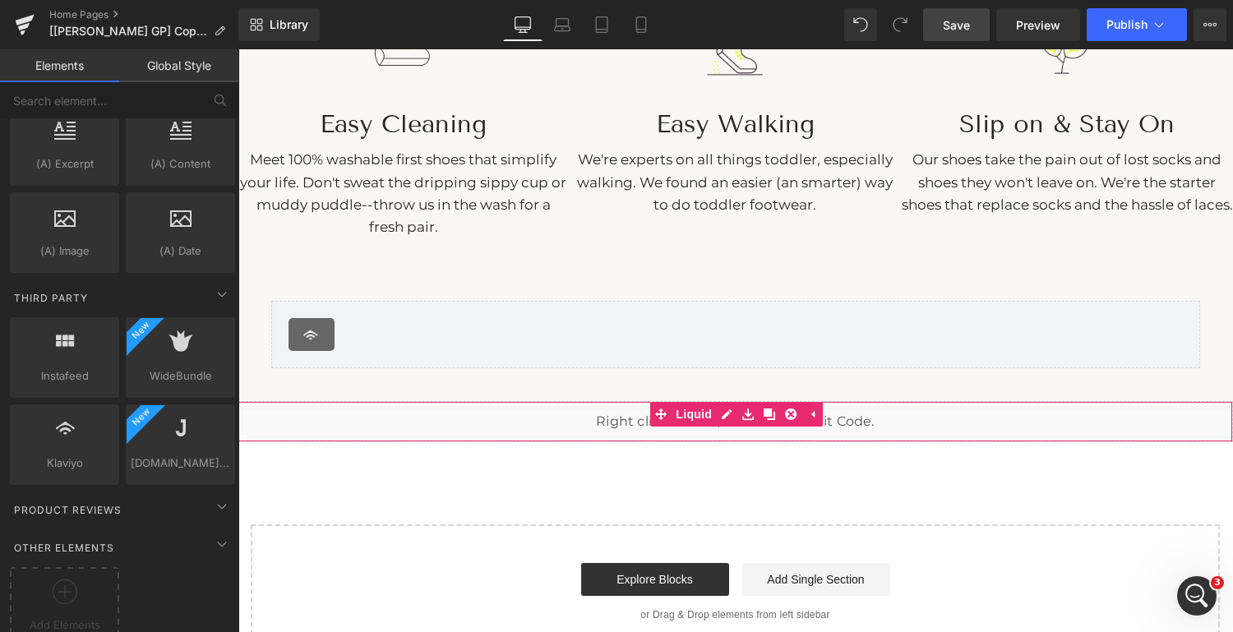
scroll to position [2336, 0]
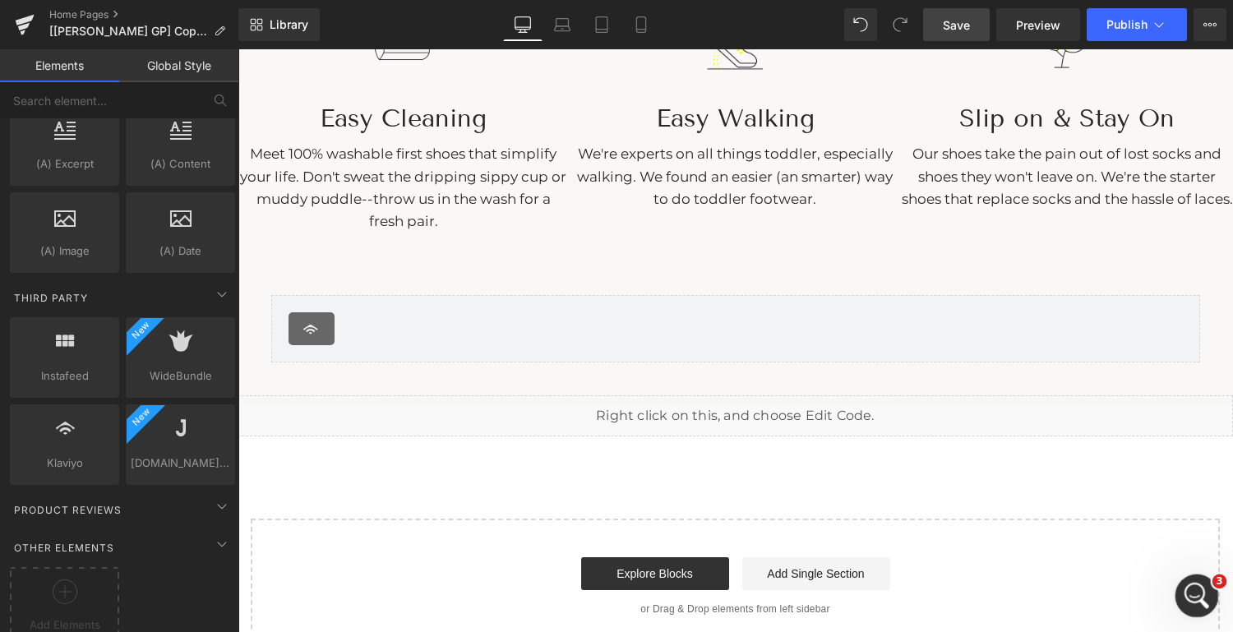
click at [1181, 592] on div "Open Intercom Messenger" at bounding box center [1194, 593] width 54 height 54
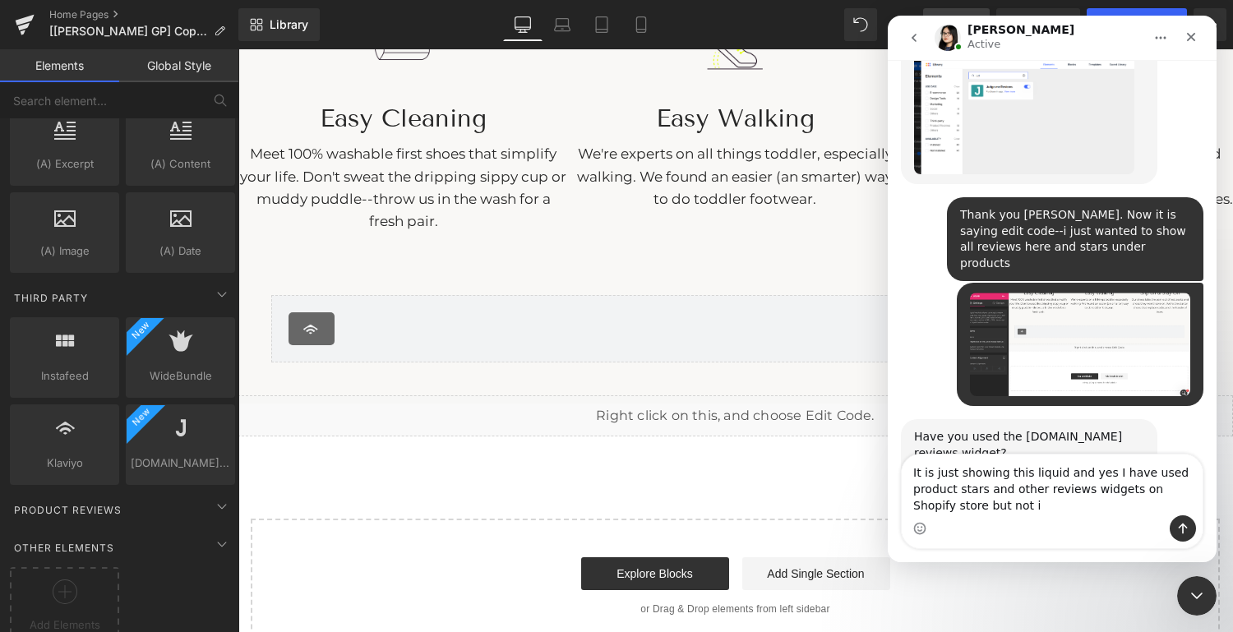
scroll to position [4276, 0]
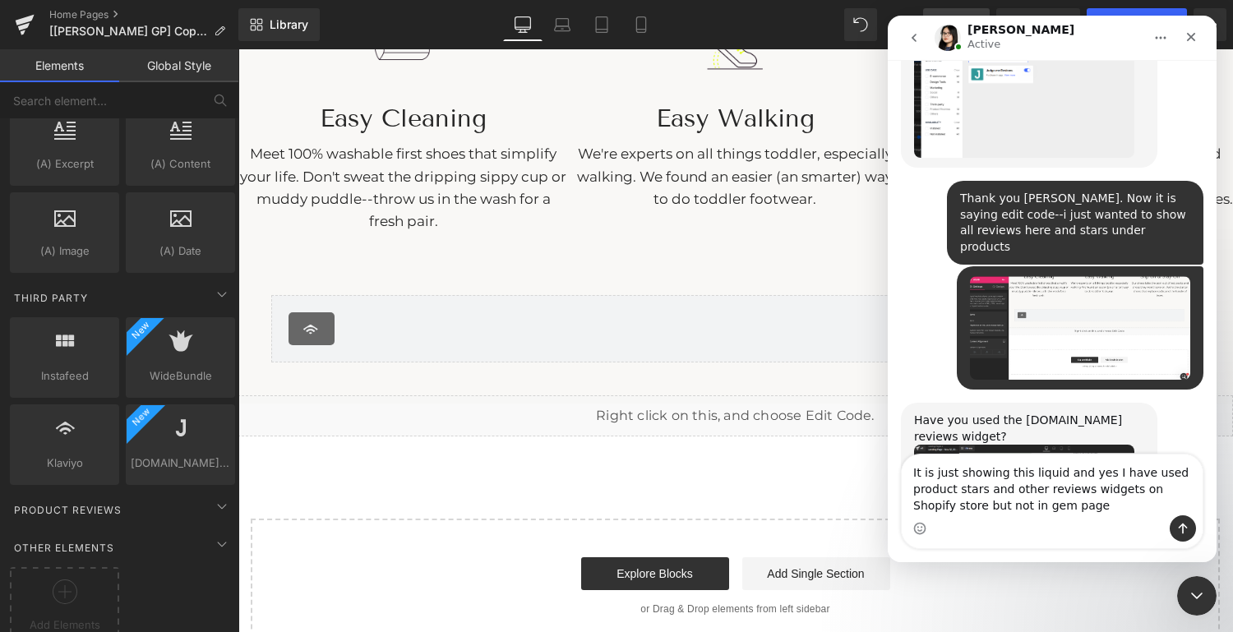
type textarea "It is just showing this liquid and yes I have used product stars and other revi…"
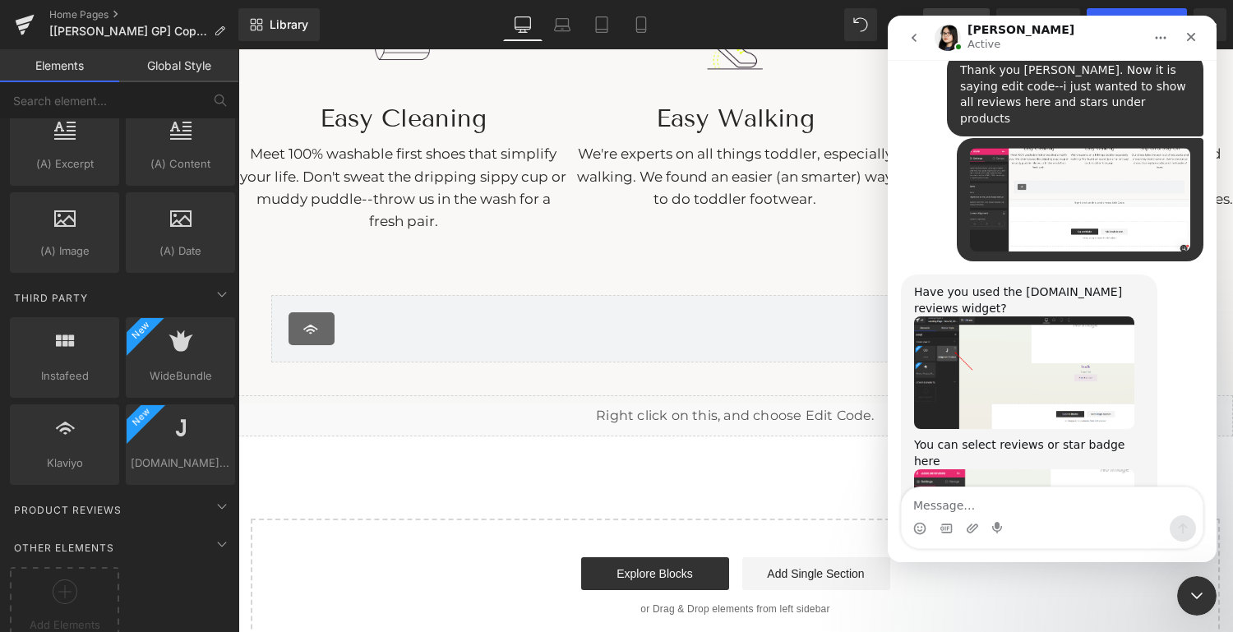
scroll to position [4341, 0]
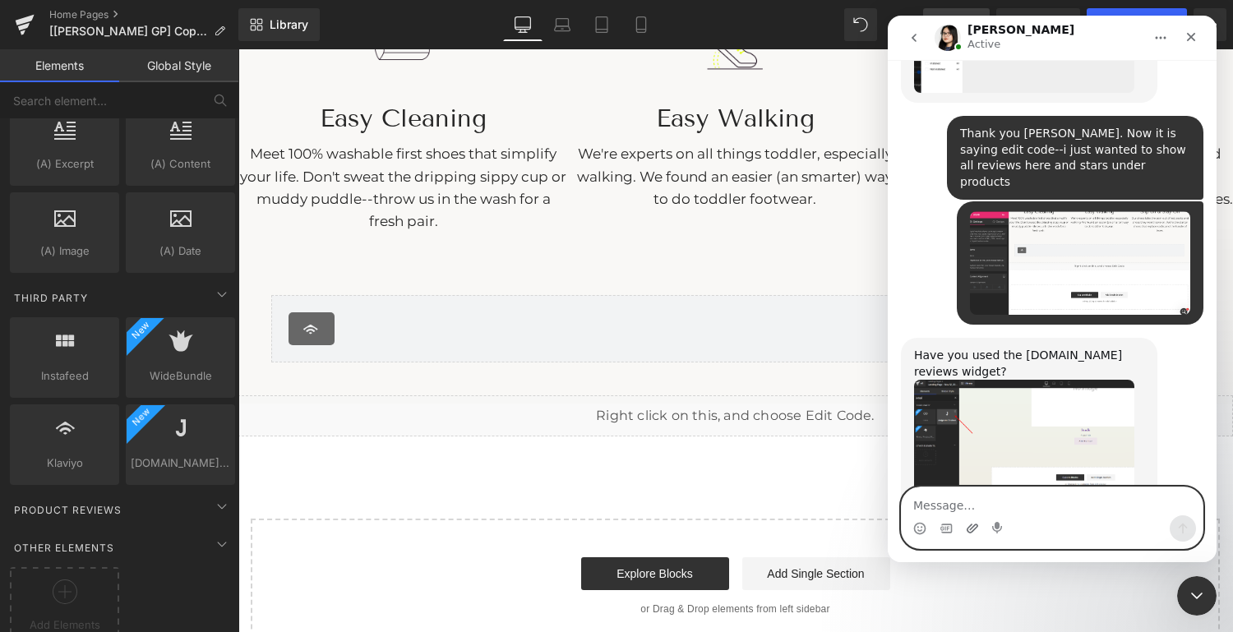
click at [973, 527] on icon "Upload attachment" at bounding box center [973, 528] width 12 height 9
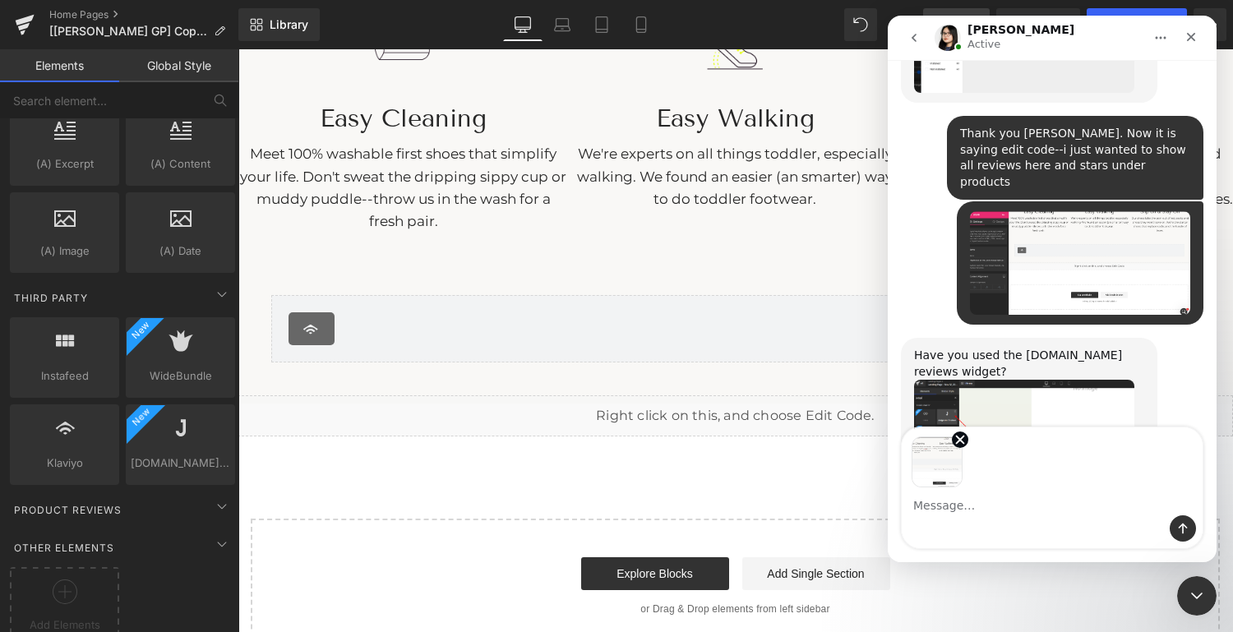
scroll to position [4401, 0]
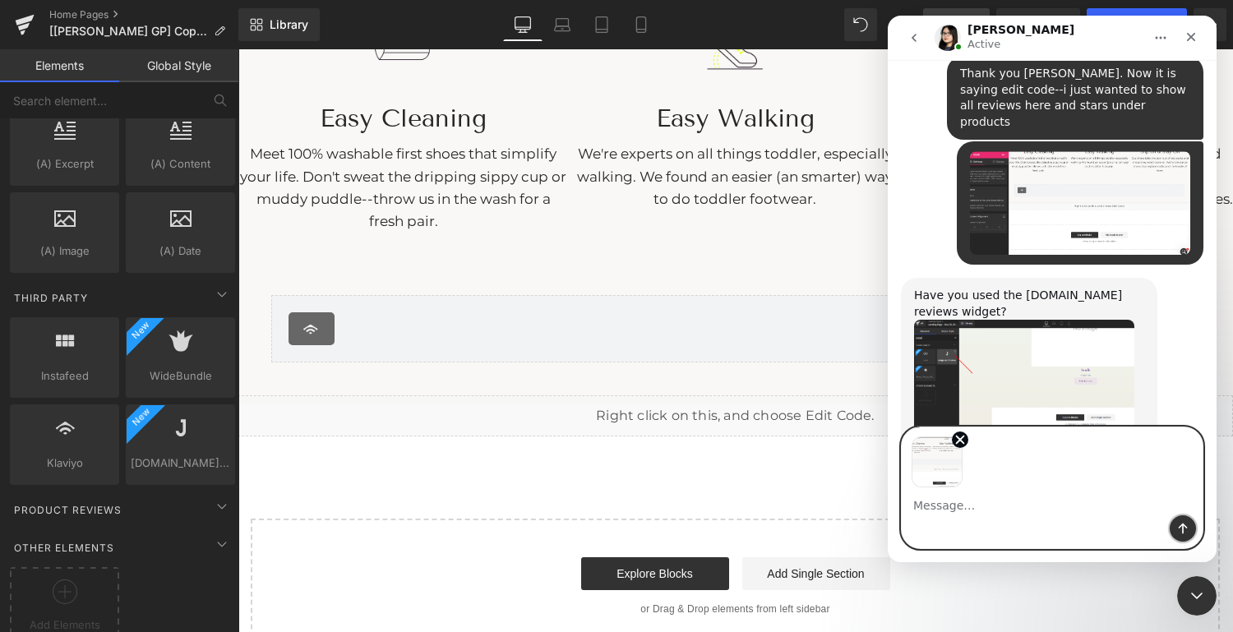
click at [1181, 524] on icon "Send a message…" at bounding box center [1183, 528] width 13 height 13
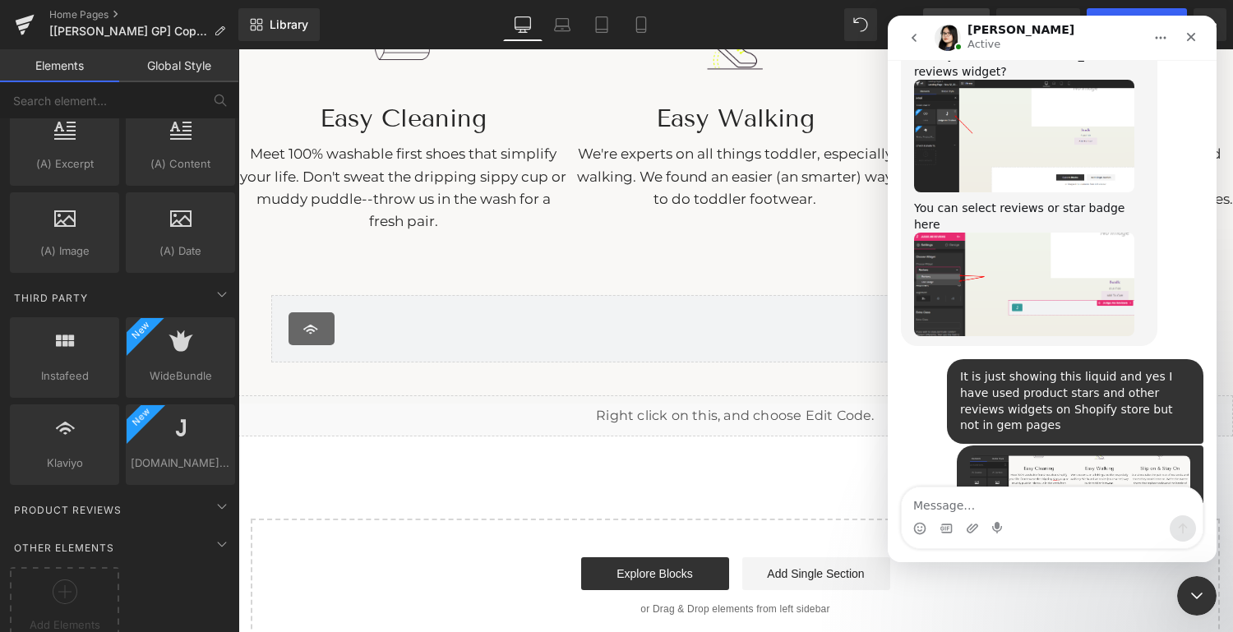
scroll to position [4661, 0]
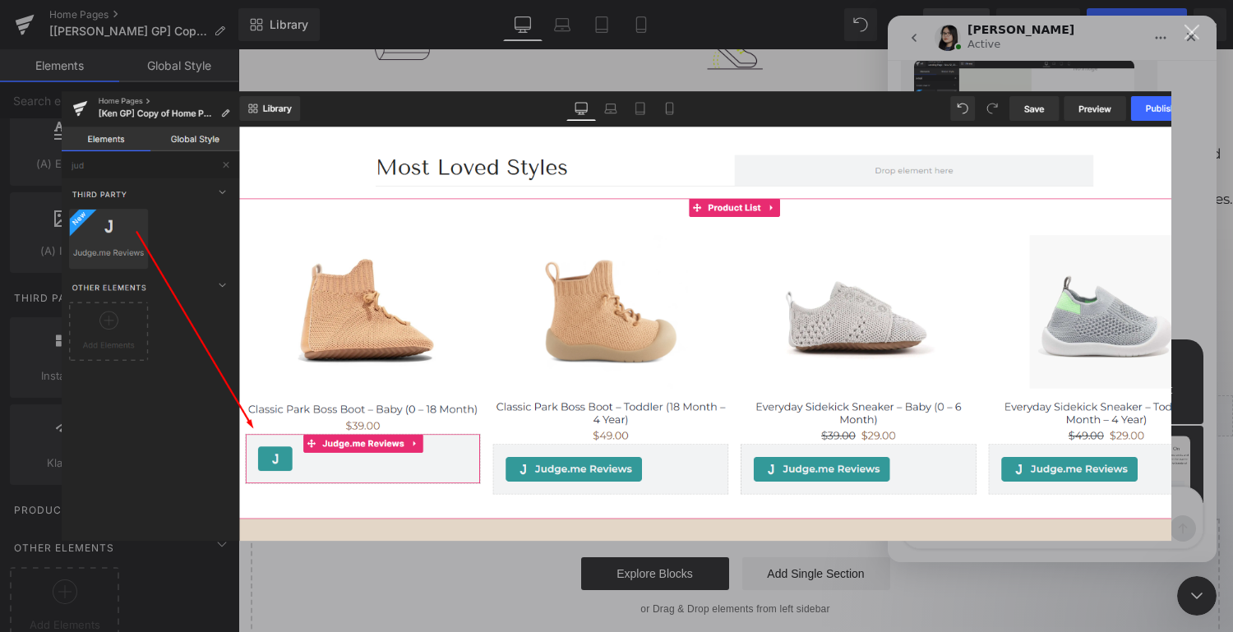
scroll to position [0, 0]
click at [1192, 32] on div "Close" at bounding box center [1193, 33] width 16 height 16
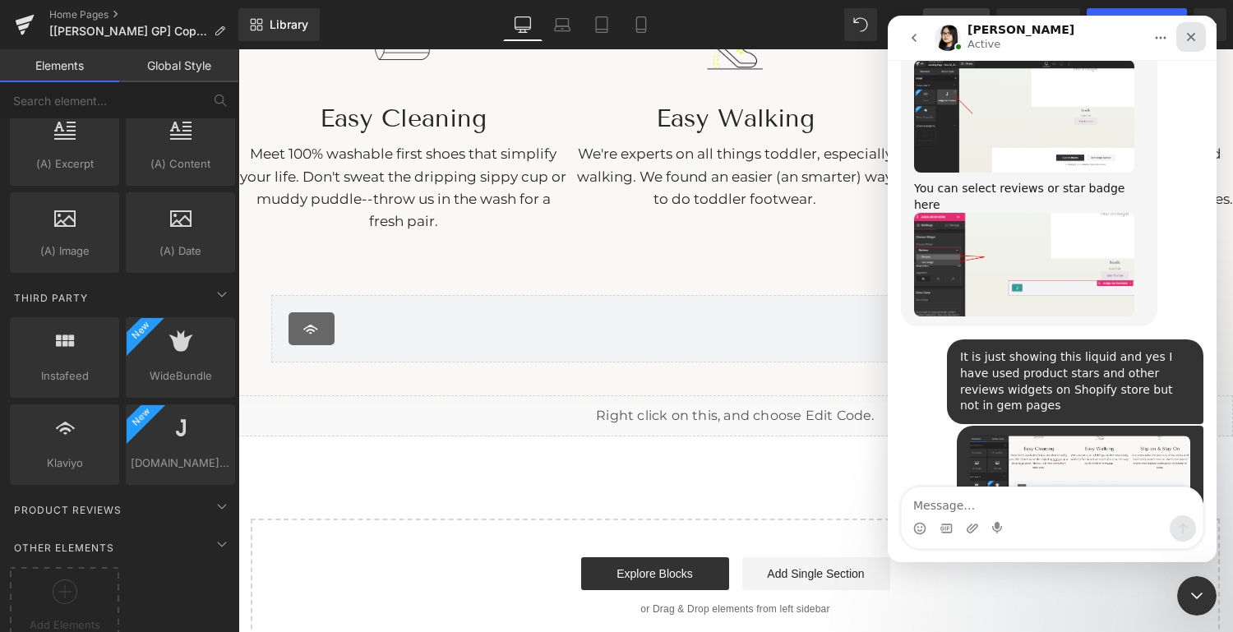
click at [1187, 34] on icon "Close" at bounding box center [1191, 36] width 13 height 13
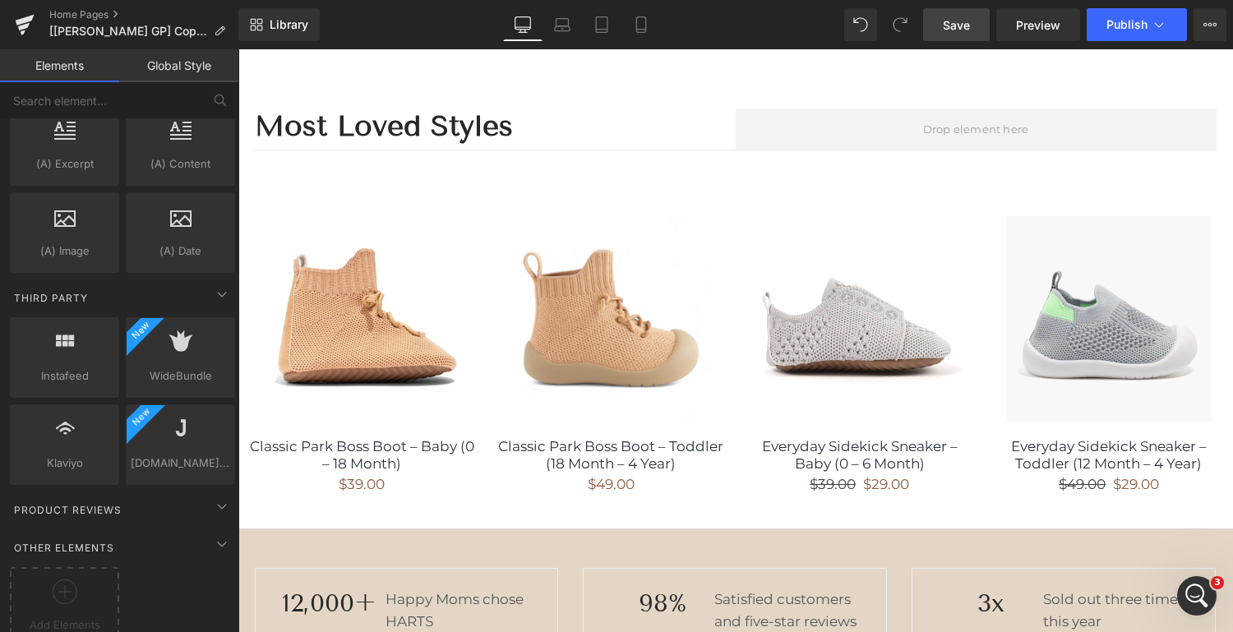
scroll to position [972, 0]
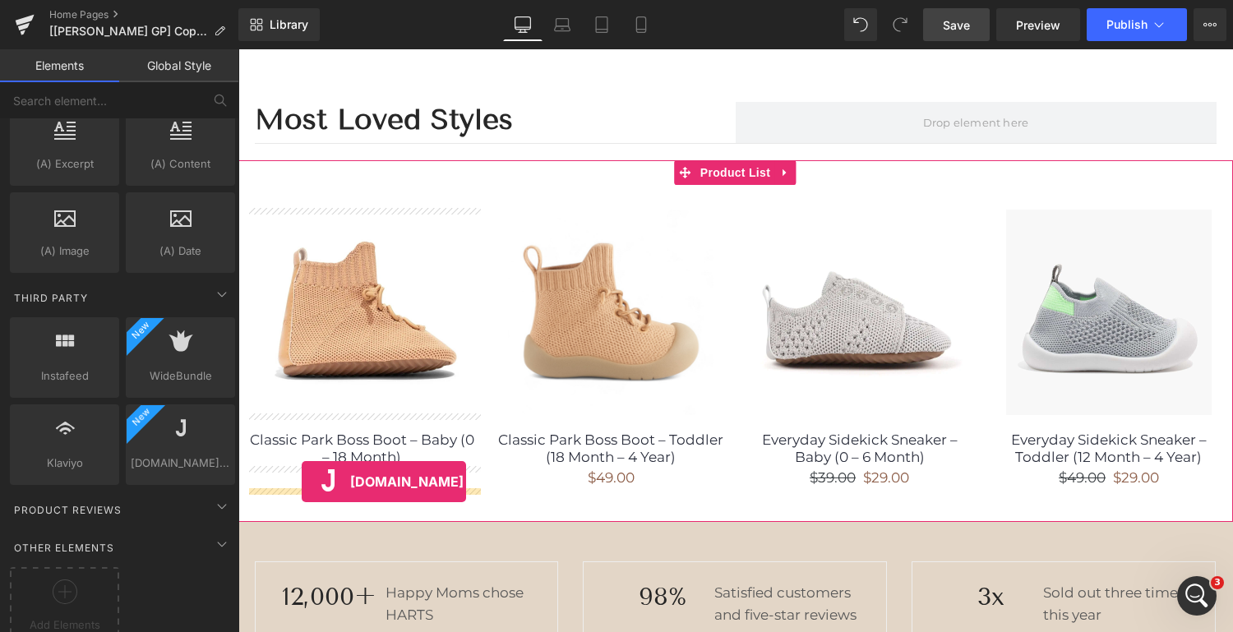
drag, startPoint x: 425, startPoint y: 462, endPoint x: 302, endPoint y: 482, distance: 124.9
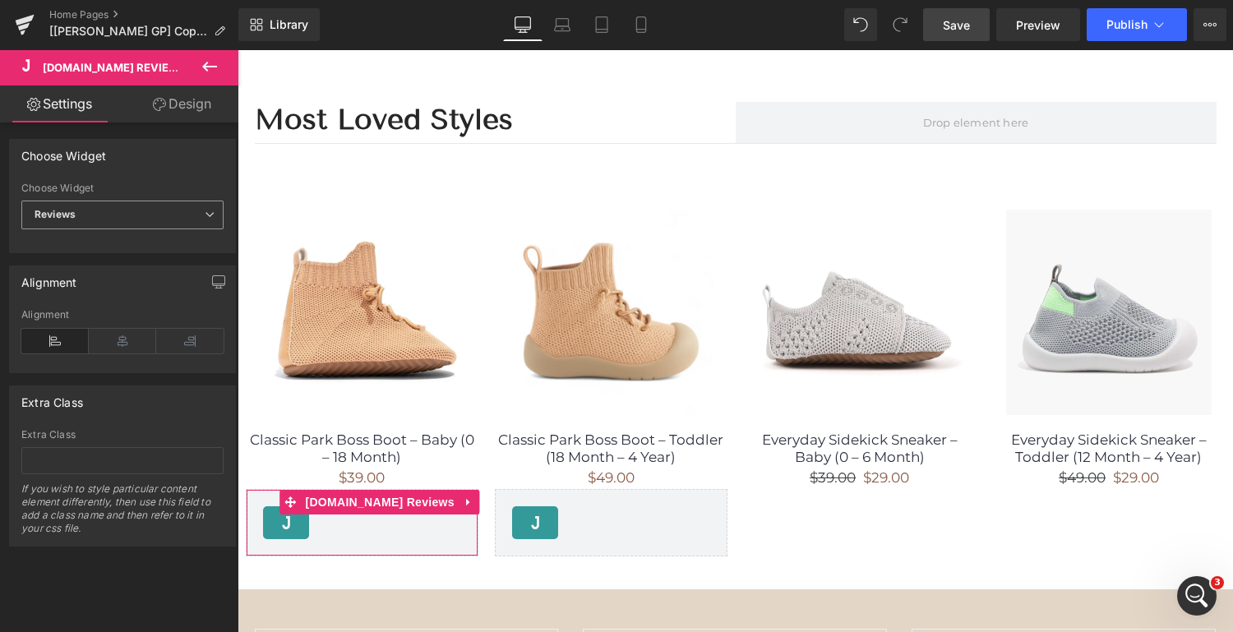
click at [205, 213] on icon at bounding box center [210, 215] width 10 height 10
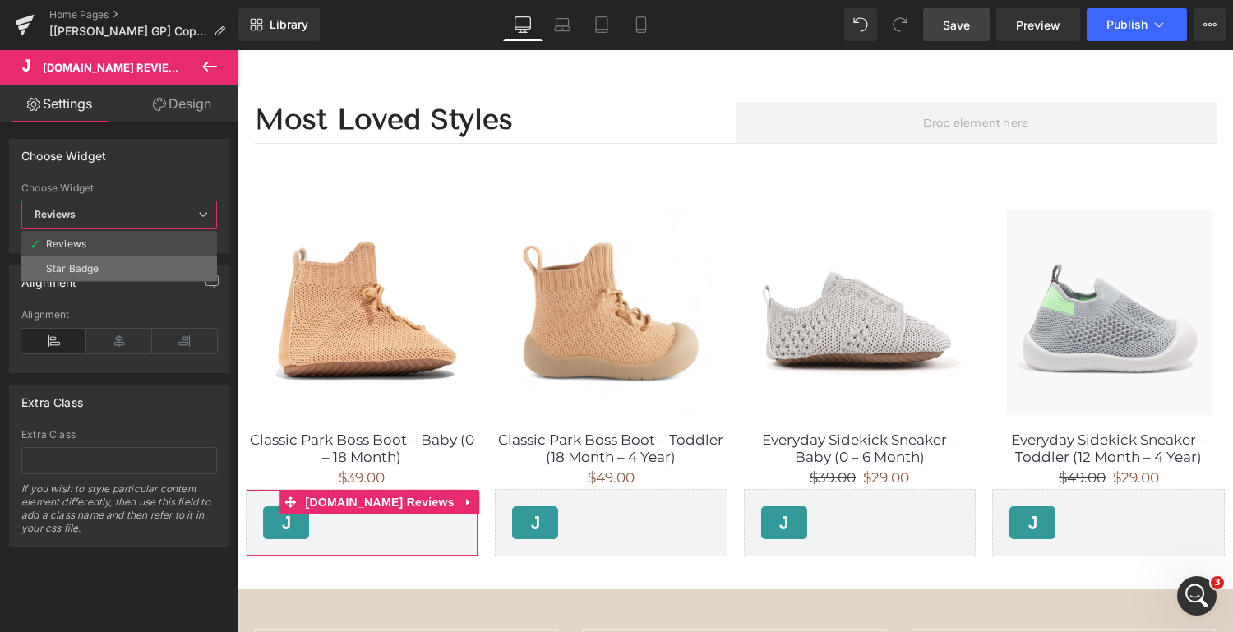
click at [150, 269] on li "Star Badge" at bounding box center [119, 269] width 196 height 25
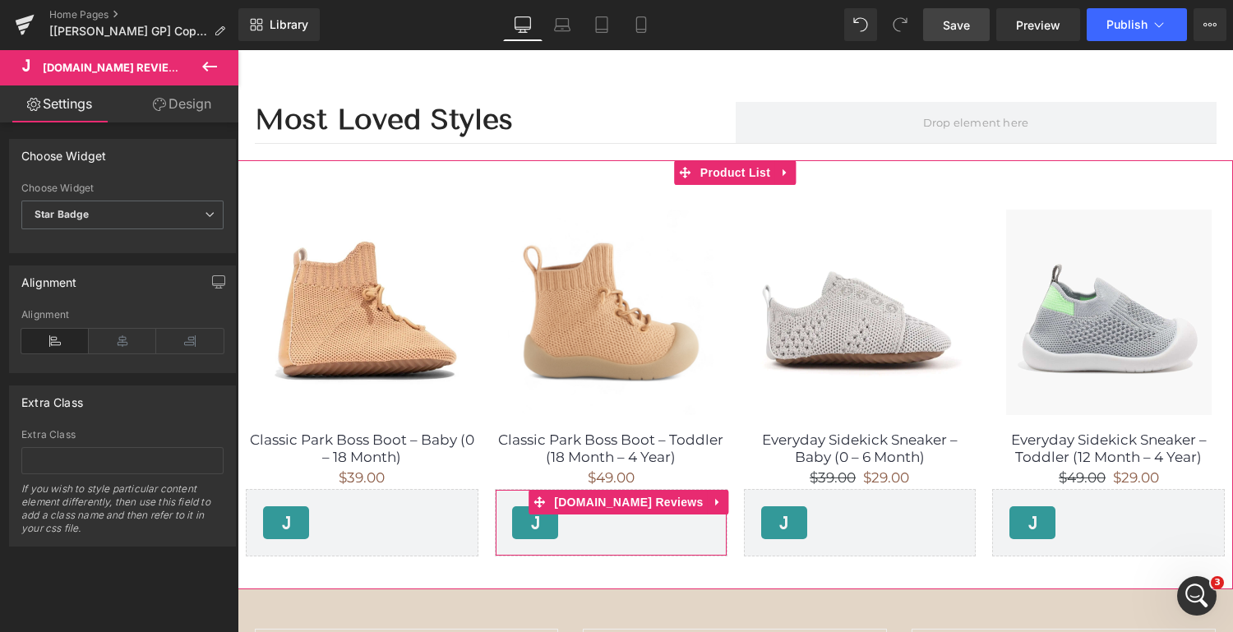
click at [647, 516] on div "[DOMAIN_NAME] Reviews - Star Badge" at bounding box center [611, 522] width 198 height 33
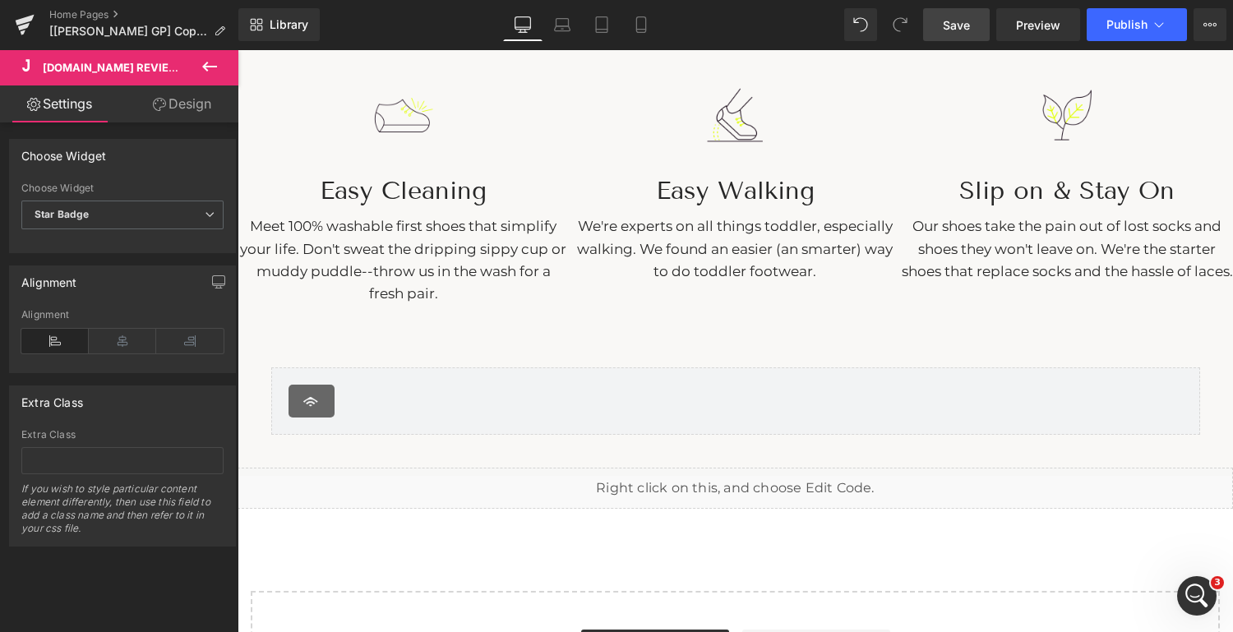
scroll to position [2332, 0]
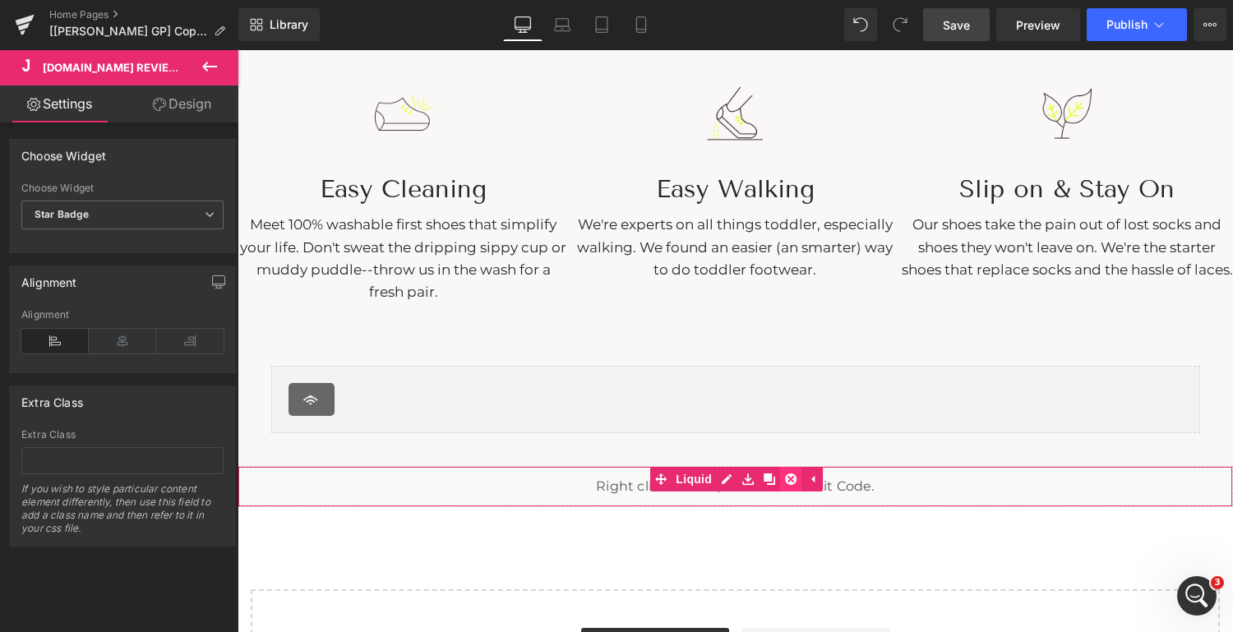
click at [790, 478] on icon at bounding box center [791, 480] width 12 height 12
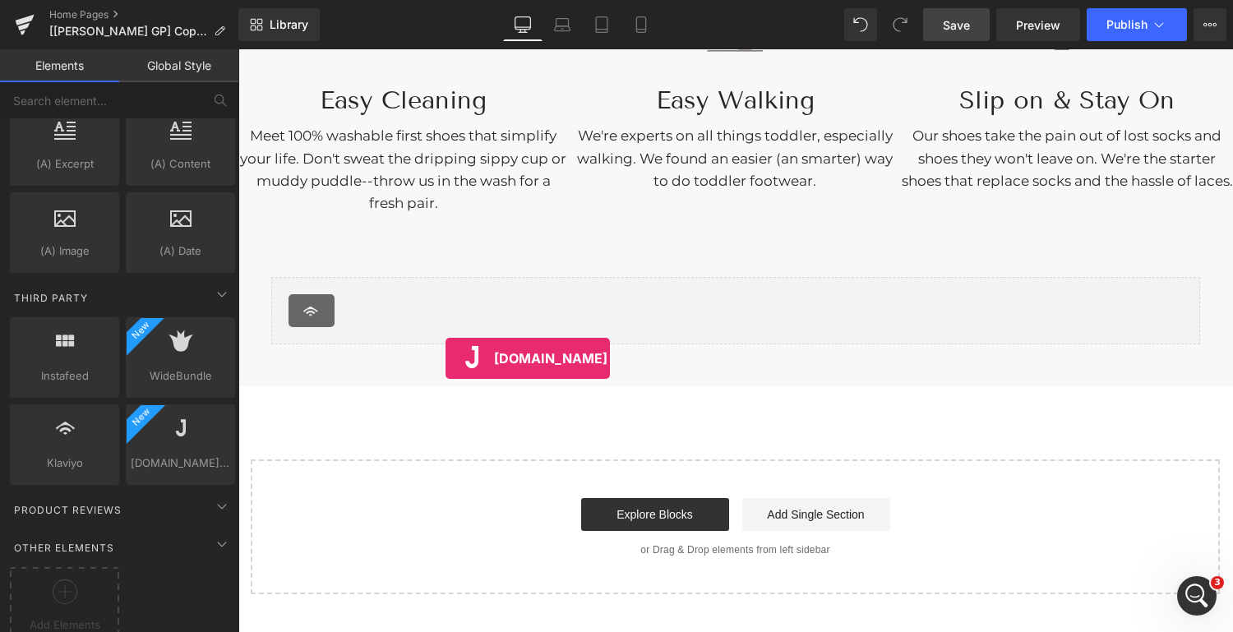
scroll to position [3171, 0]
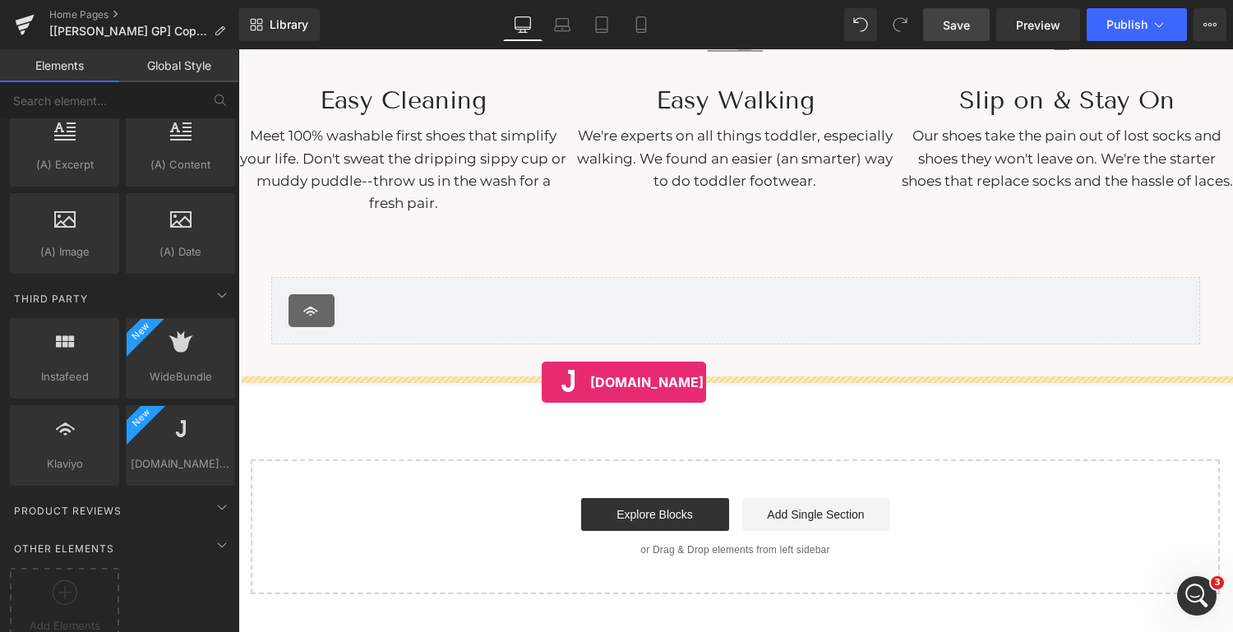
drag, startPoint x: 445, startPoint y: 358, endPoint x: 542, endPoint y: 381, distance: 99.7
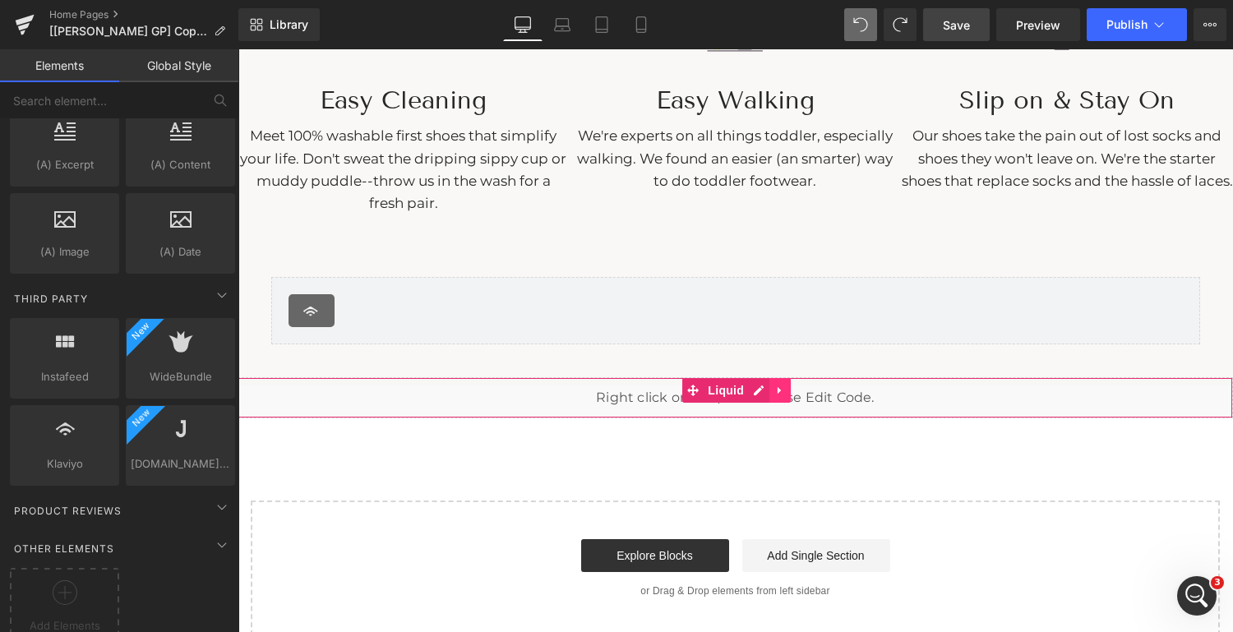
click at [779, 388] on icon at bounding box center [780, 391] width 12 height 12
click at [791, 386] on icon at bounding box center [791, 391] width 12 height 12
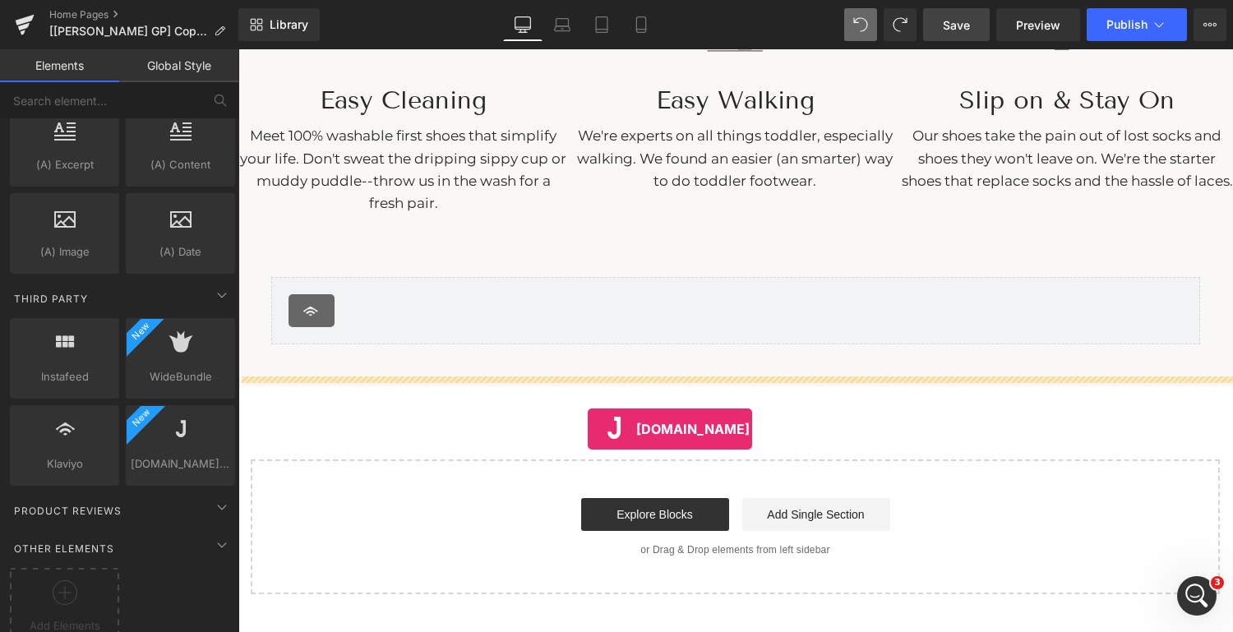
drag, startPoint x: 405, startPoint y: 489, endPoint x: 588, endPoint y: 429, distance: 192.9
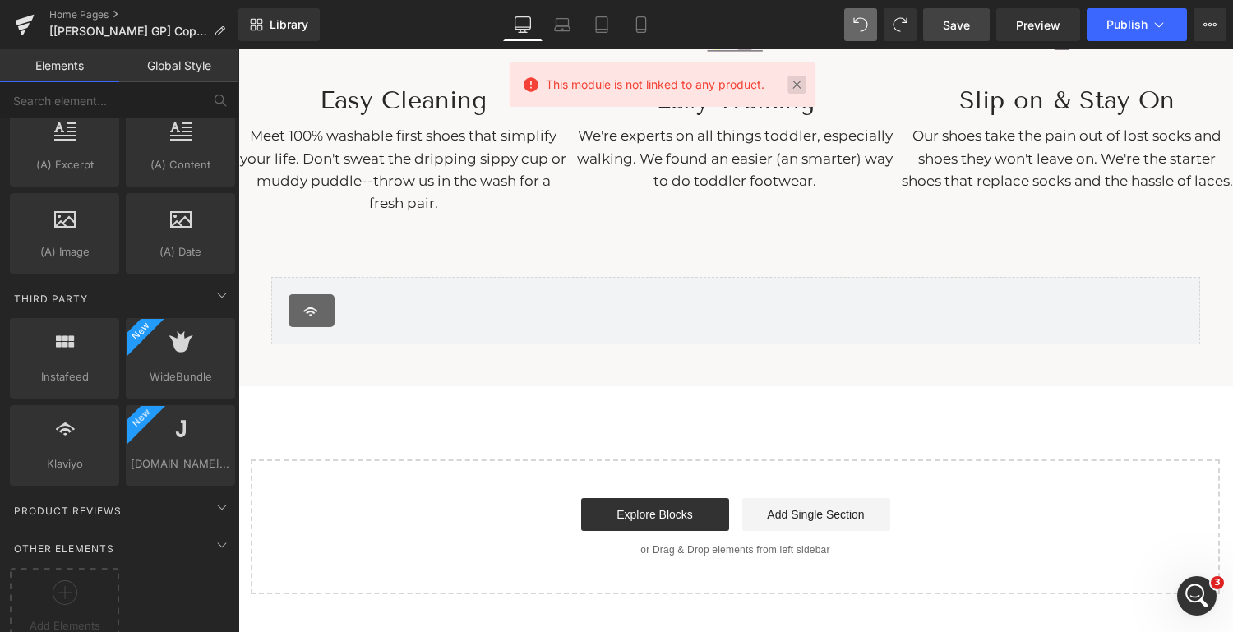
click at [796, 90] on link at bounding box center [797, 85] width 18 height 18
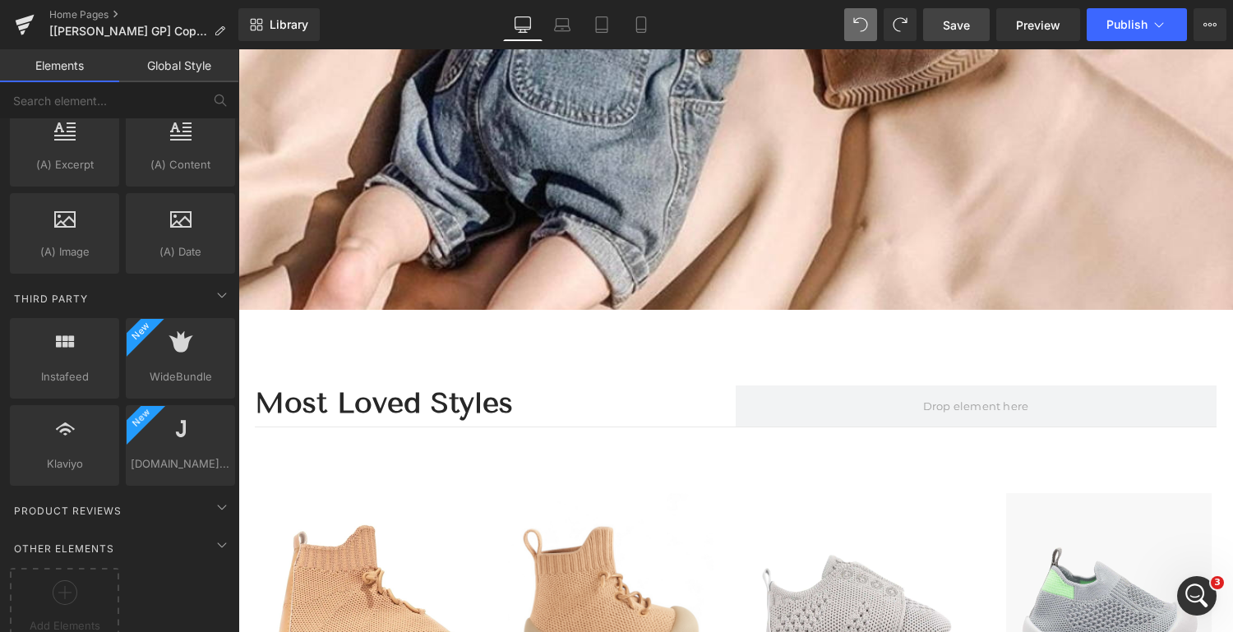
scroll to position [689, 0]
click at [952, 25] on span "Save" at bounding box center [956, 24] width 27 height 17
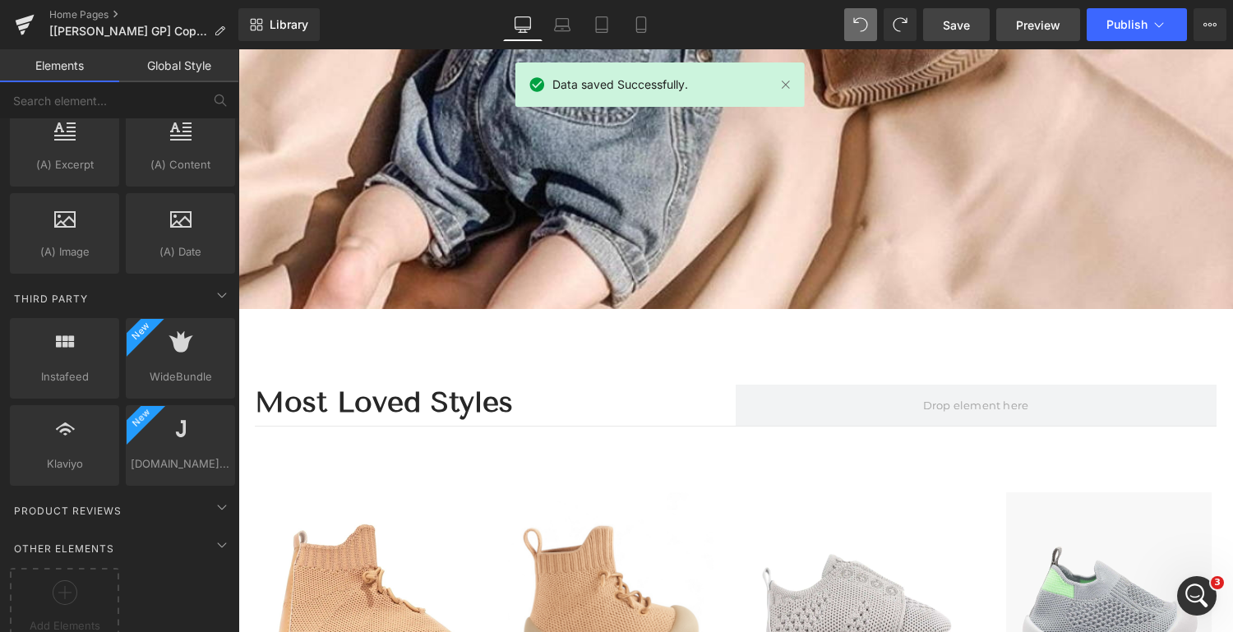
click at [1033, 27] on span "Preview" at bounding box center [1038, 24] width 44 height 17
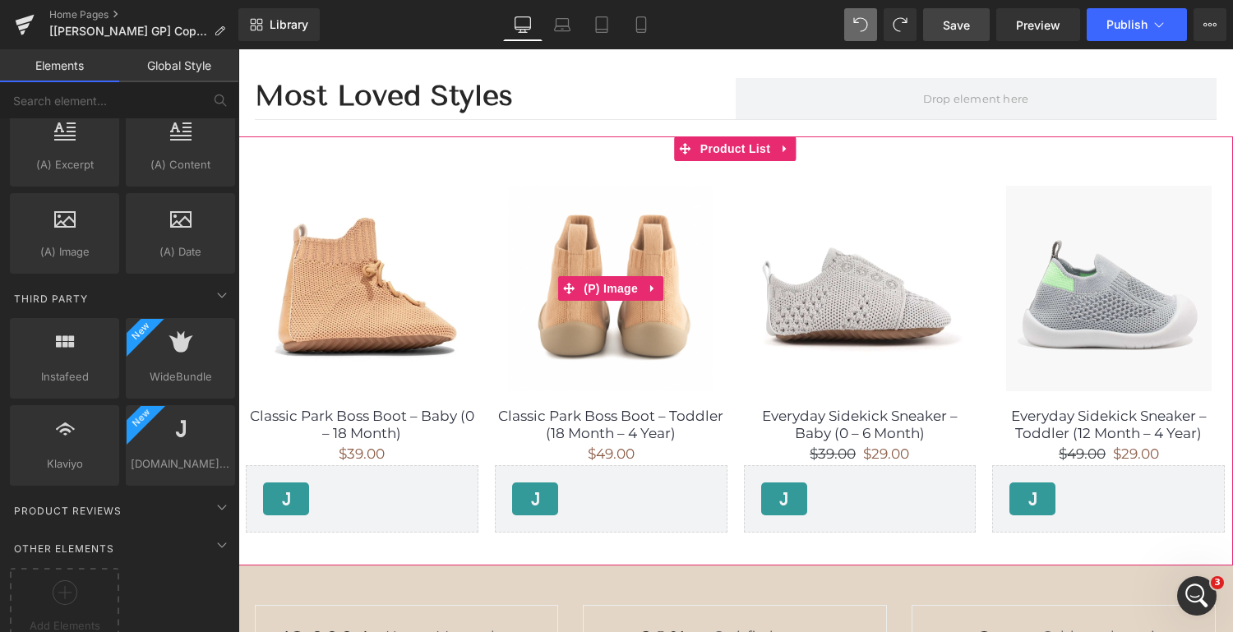
scroll to position [1163, 0]
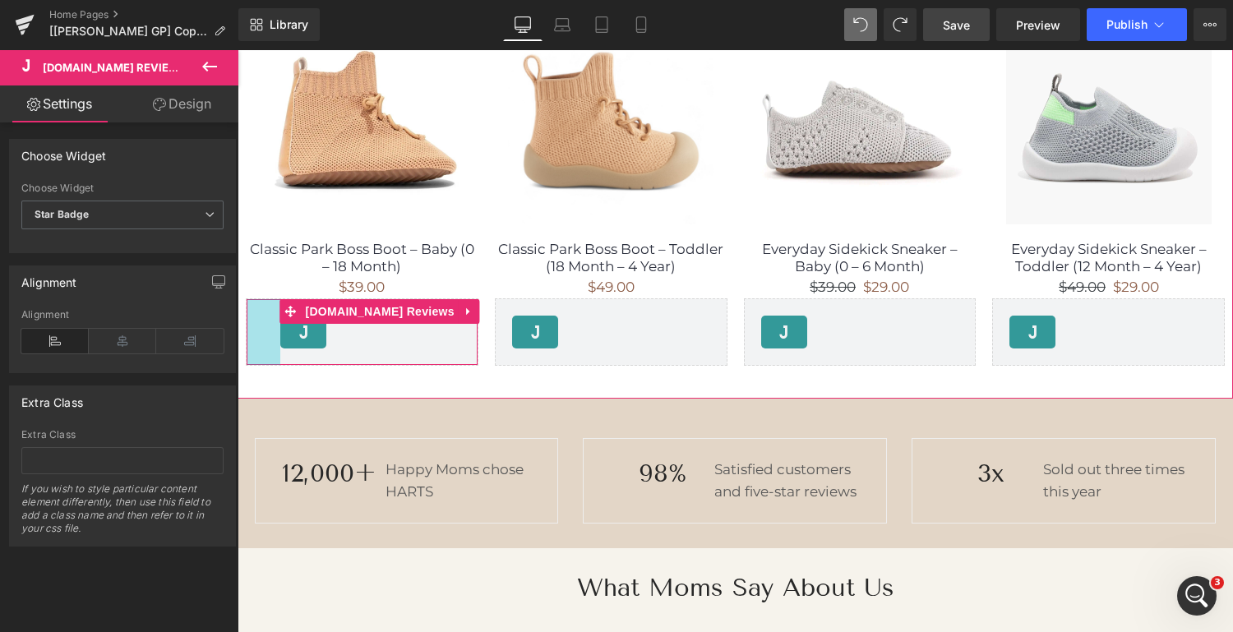
drag, startPoint x: 250, startPoint y: 327, endPoint x: 434, endPoint y: 382, distance: 192.2
click at [267, 328] on div "41px" at bounding box center [264, 332] width 34 height 66
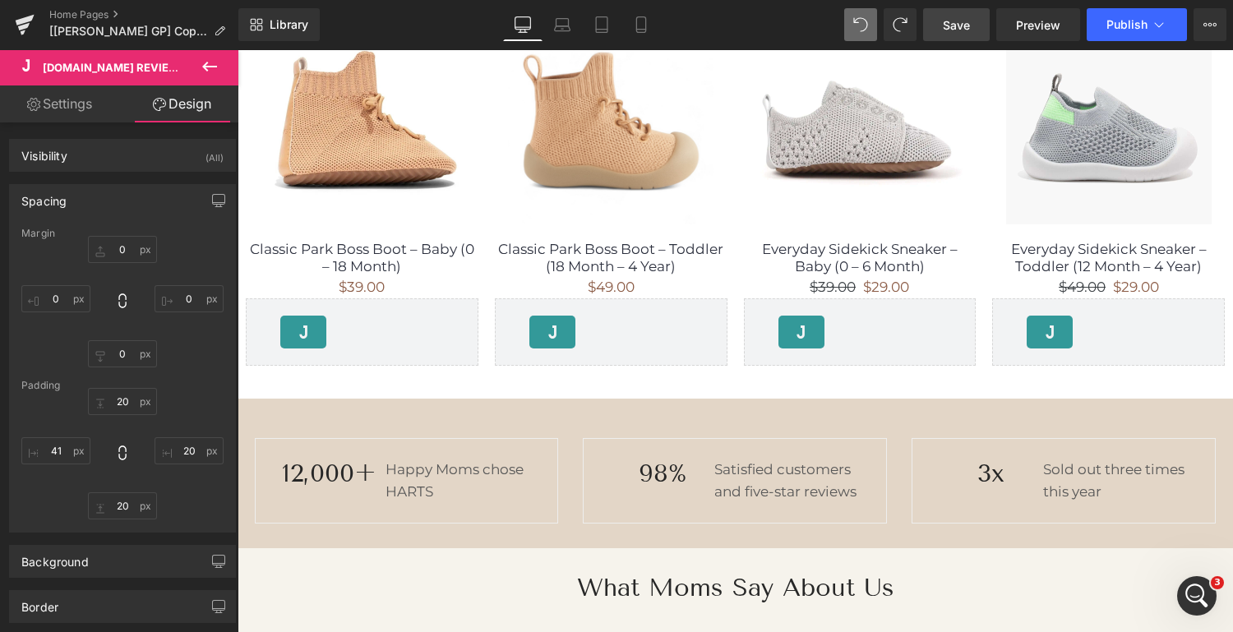
click at [957, 26] on span "Save" at bounding box center [956, 24] width 27 height 17
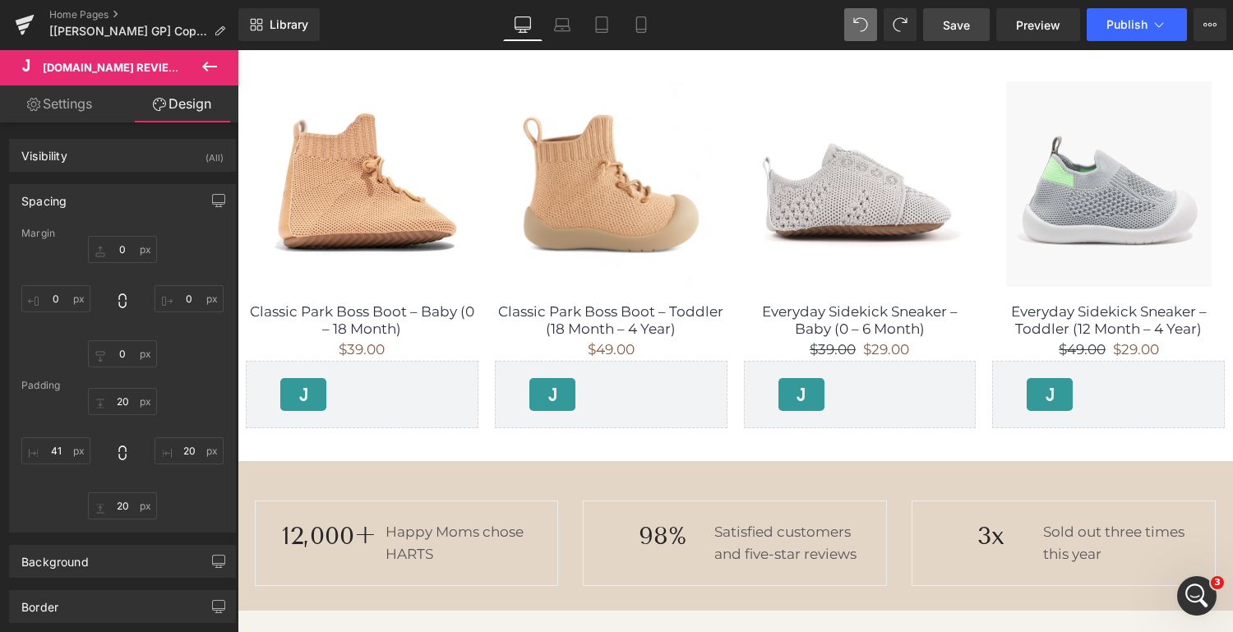
scroll to position [0, 0]
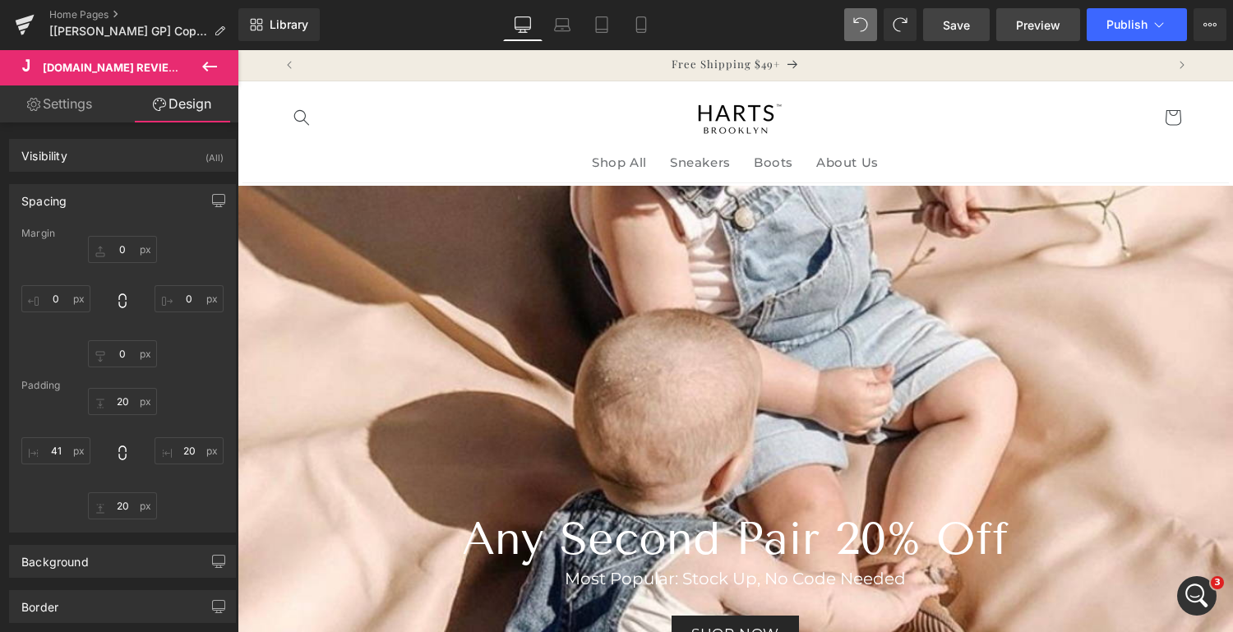
click at [1046, 25] on span "Preview" at bounding box center [1038, 24] width 44 height 17
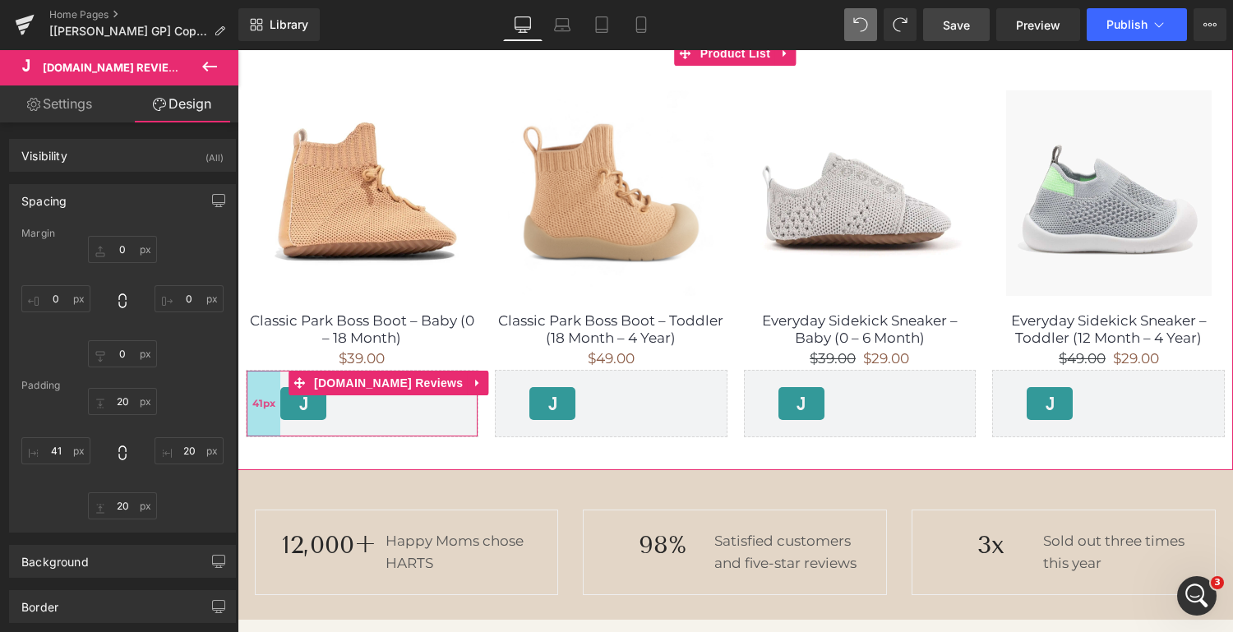
scroll to position [1092, 0]
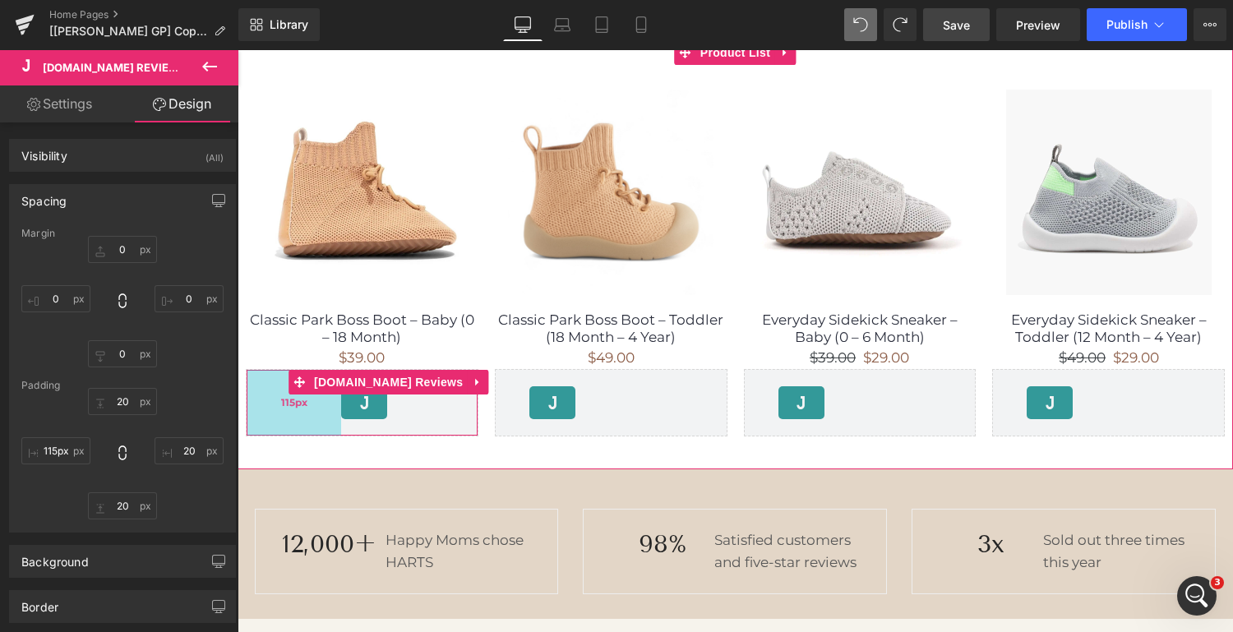
drag, startPoint x: 268, startPoint y: 405, endPoint x: 329, endPoint y: 413, distance: 61.3
click at [329, 413] on div "115px" at bounding box center [294, 403] width 95 height 66
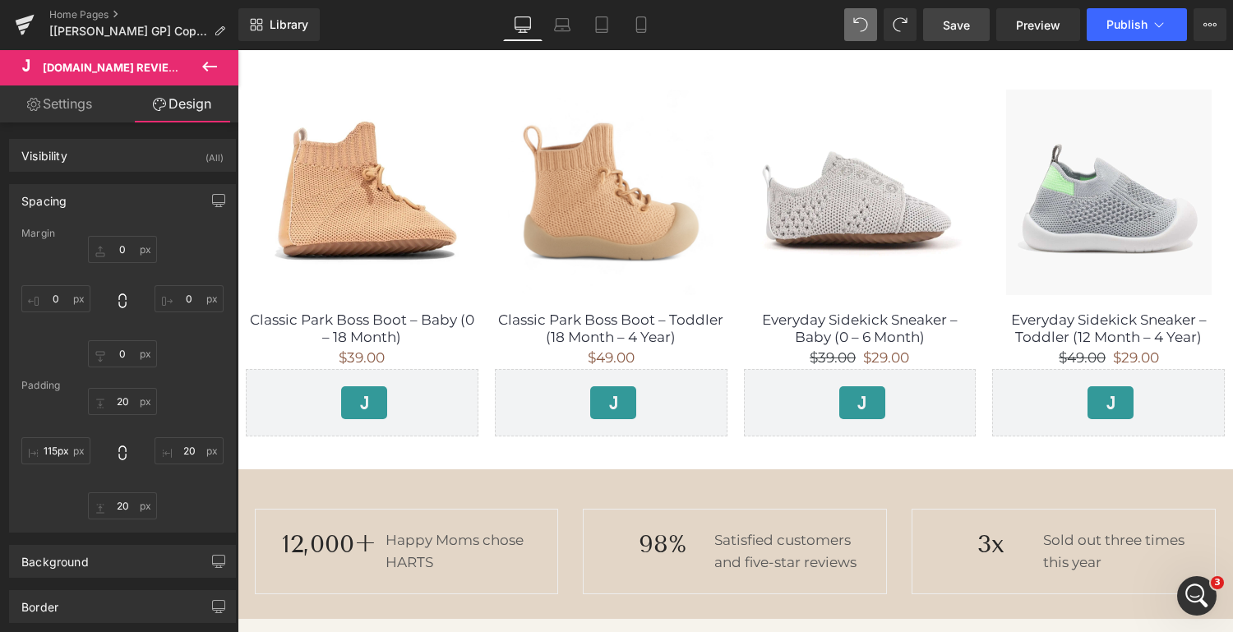
click at [955, 20] on span "Save" at bounding box center [956, 24] width 27 height 17
click at [1042, 23] on span "Preview" at bounding box center [1038, 24] width 44 height 17
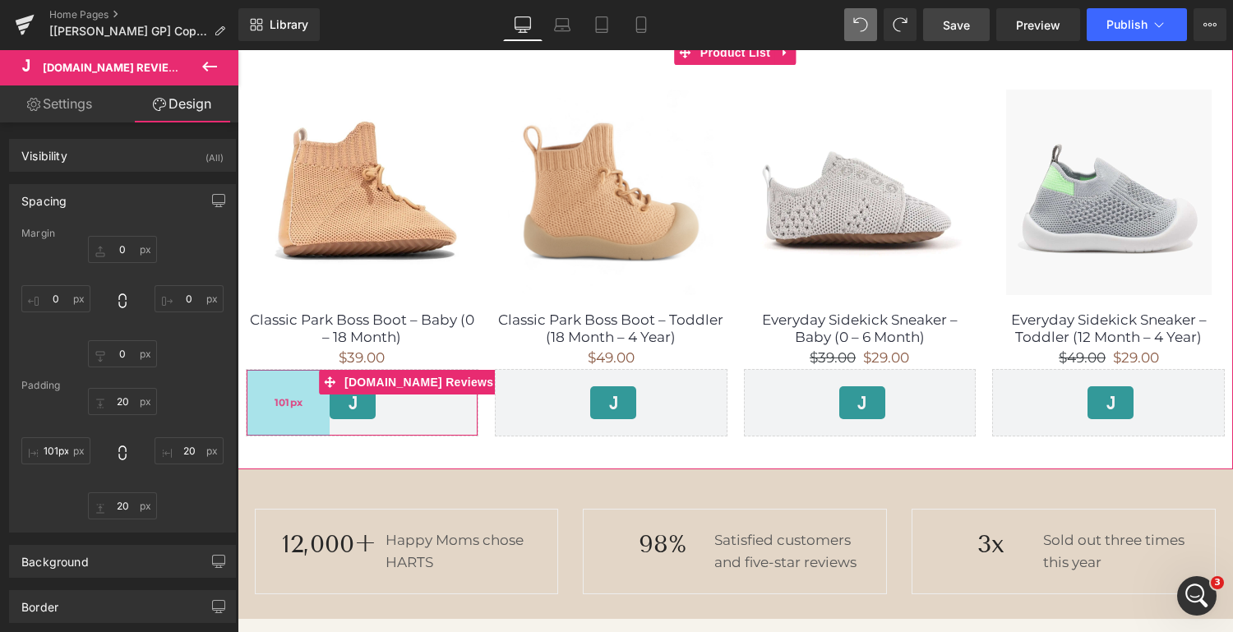
type input "100px"
drag, startPoint x: 311, startPoint y: 416, endPoint x: 298, endPoint y: 419, distance: 12.8
click at [298, 419] on div "100px" at bounding box center [288, 403] width 82 height 66
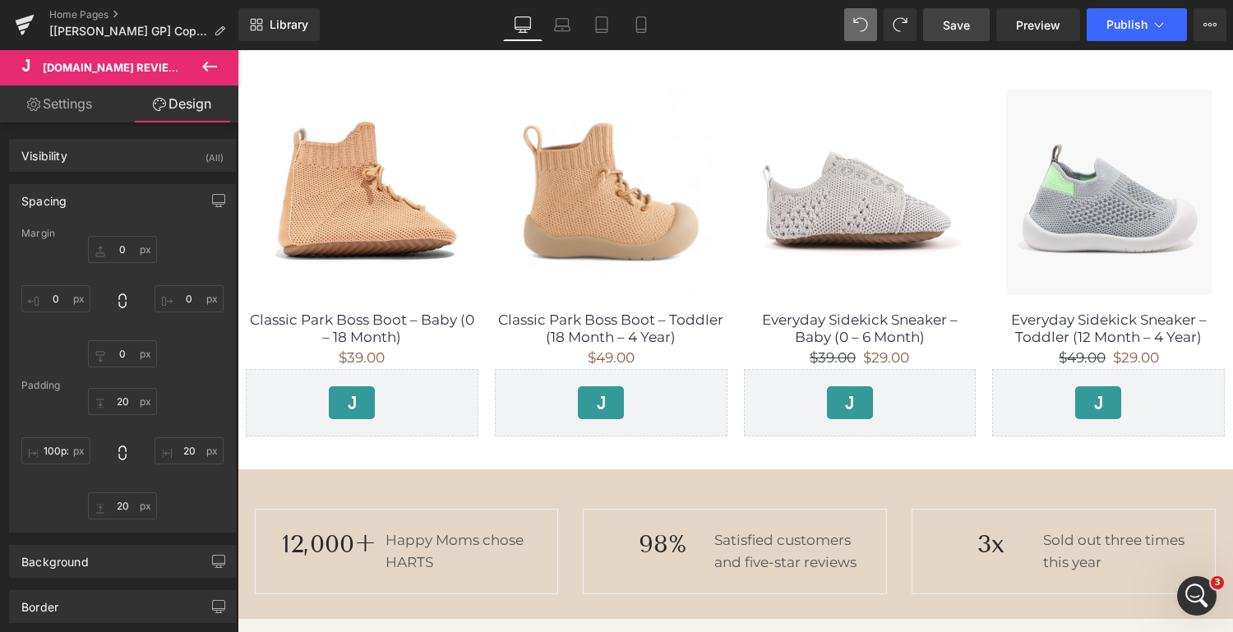
click at [951, 24] on span "Save" at bounding box center [956, 24] width 27 height 17
click at [1024, 23] on span "Preview" at bounding box center [1038, 24] width 44 height 17
click at [958, 23] on span "Save" at bounding box center [956, 24] width 27 height 17
